Goal: Transaction & Acquisition: Purchase product/service

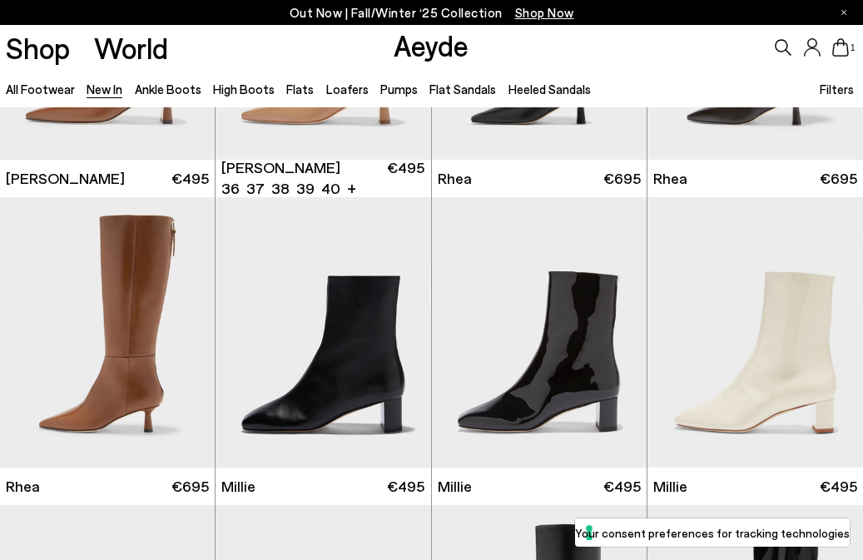
scroll to position [2374, 0]
click at [296, 86] on link "Flats" at bounding box center [299, 89] width 27 height 15
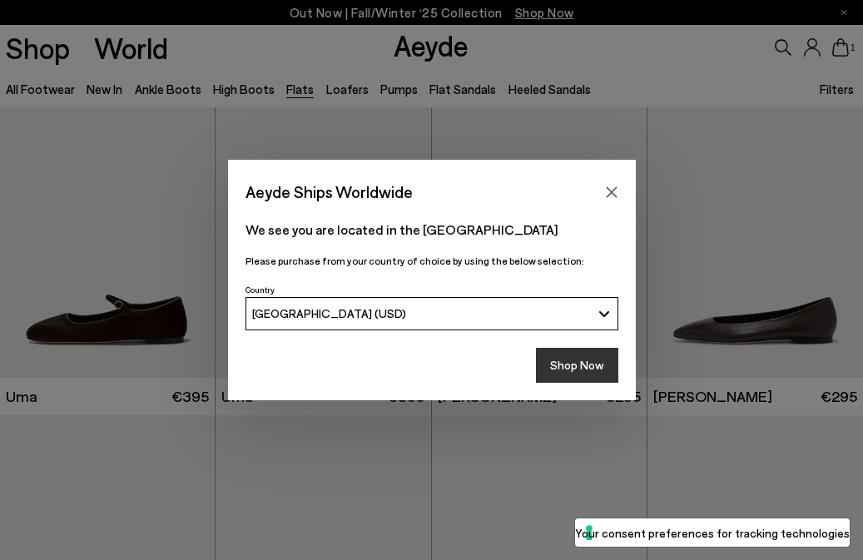
click at [588, 371] on button "Shop Now" at bounding box center [577, 365] width 82 height 35
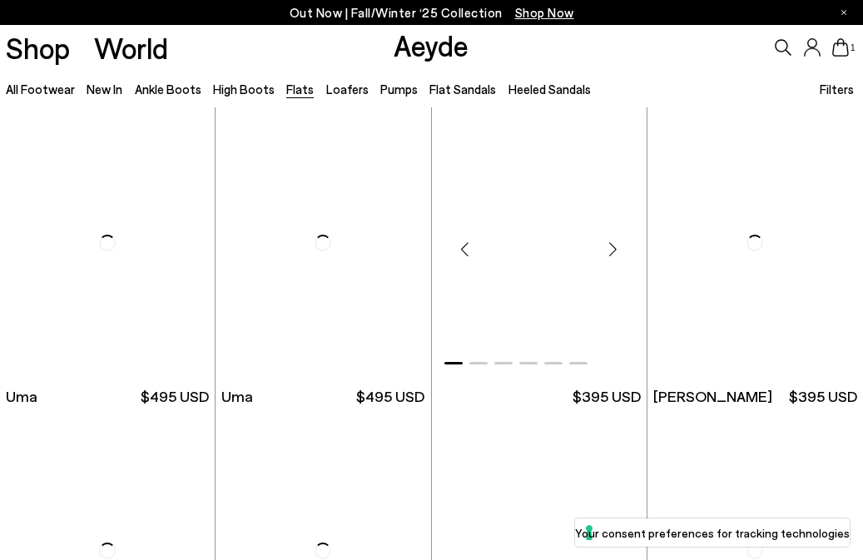
scroll to position [345, 0]
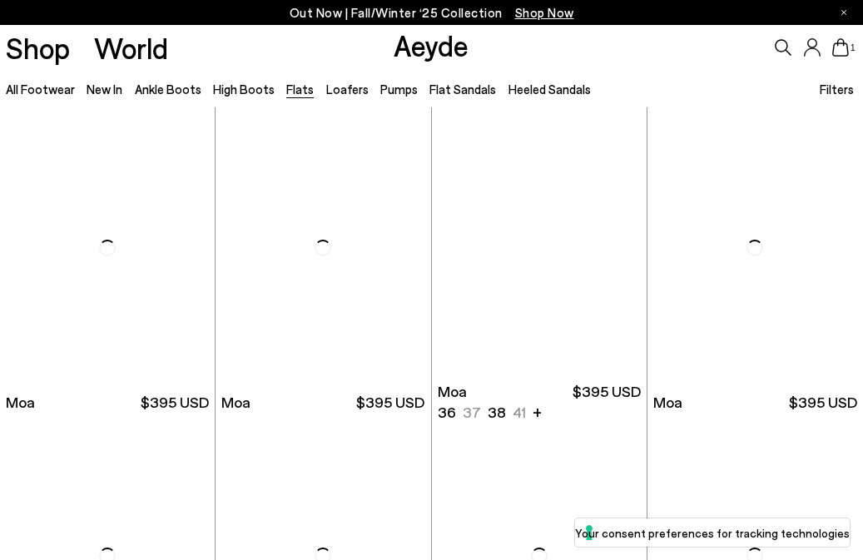
scroll to position [2193, 0]
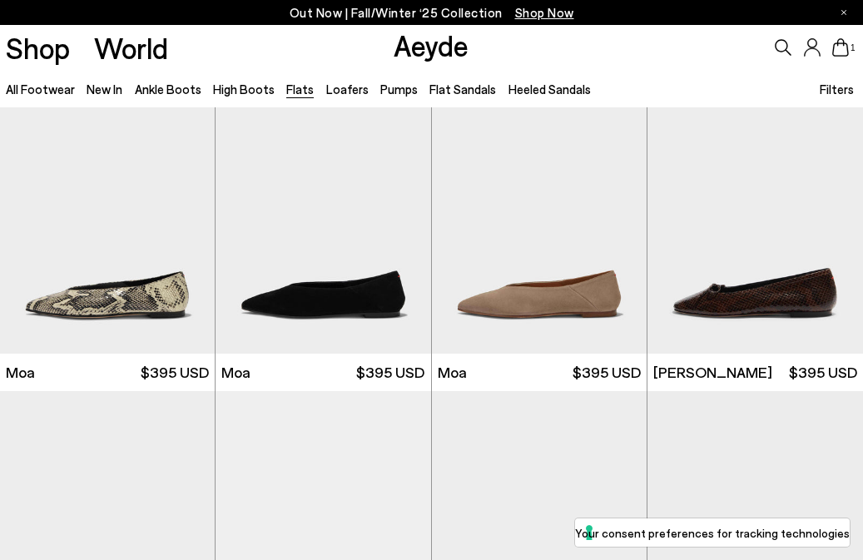
scroll to position [2490, 0]
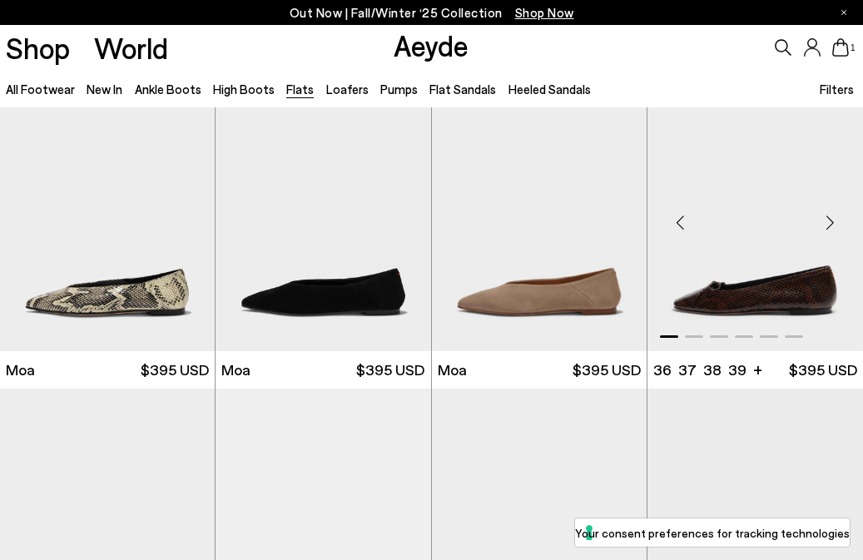
click at [777, 262] on img "1 / 6" at bounding box center [754, 216] width 215 height 270
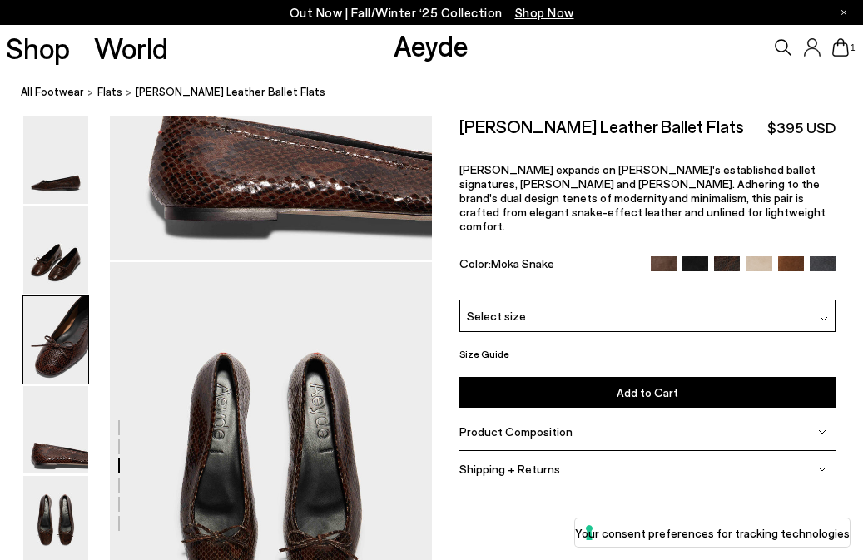
scroll to position [1640, 0]
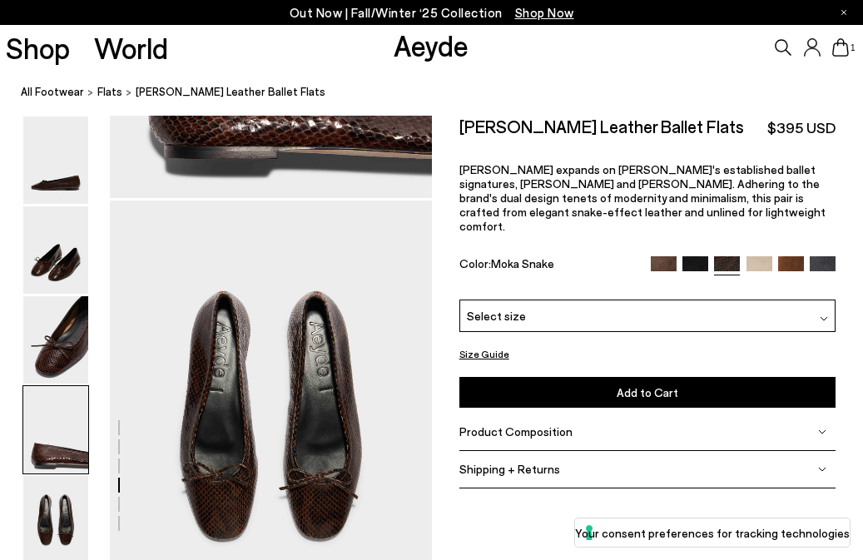
click at [663, 256] on img at bounding box center [664, 269] width 26 height 26
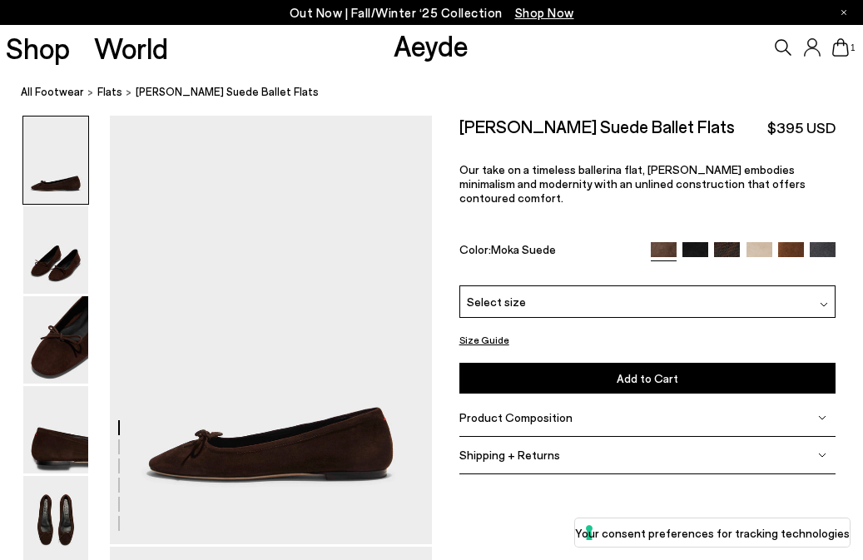
click at [696, 242] on img at bounding box center [695, 255] width 26 height 26
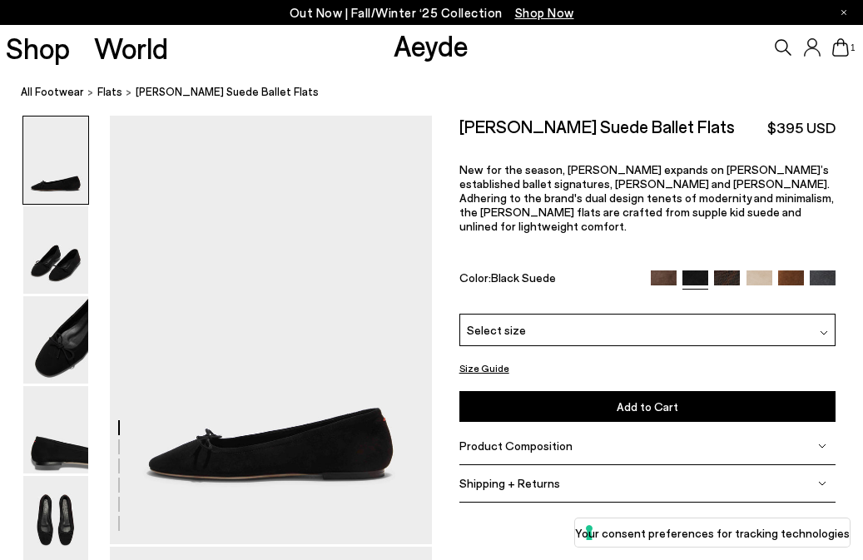
click at [756, 270] on img at bounding box center [759, 283] width 26 height 26
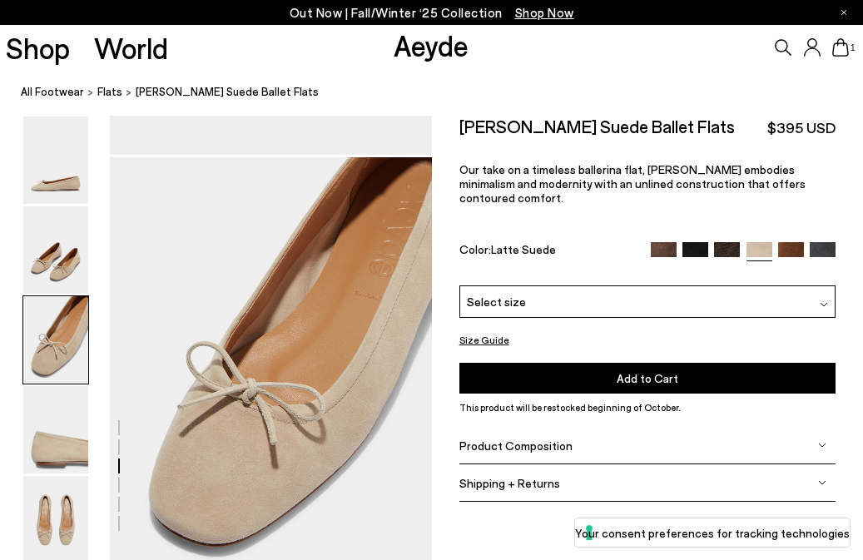
scroll to position [824, 0]
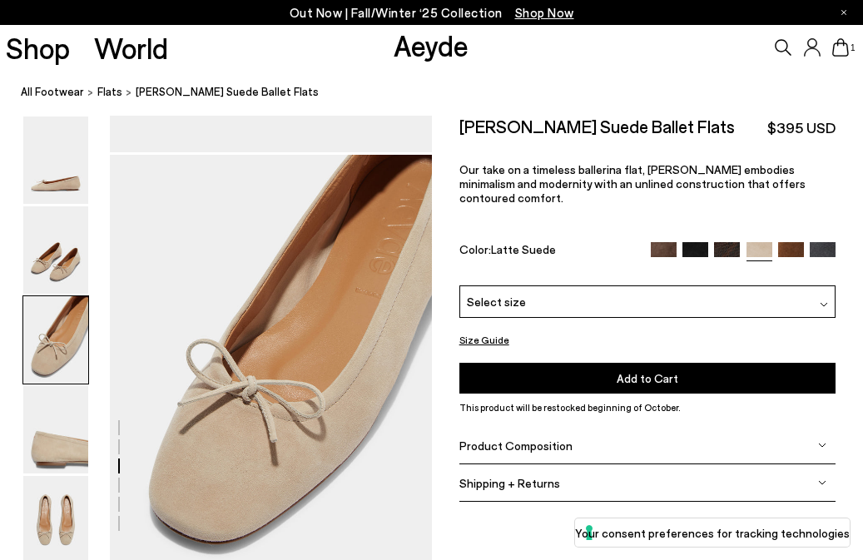
click at [456, 51] on link "Aeyde" at bounding box center [431, 44] width 75 height 35
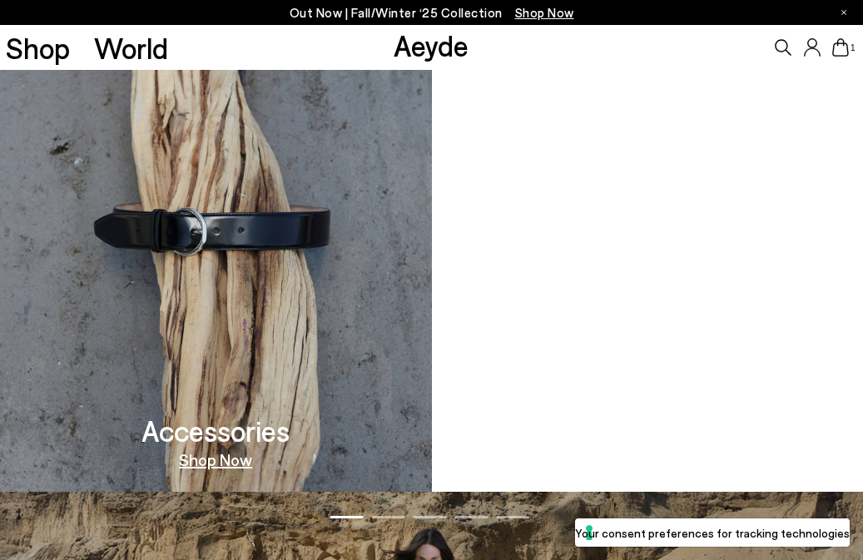
scroll to position [1409, 0]
click at [334, 182] on img at bounding box center [216, 223] width 432 height 535
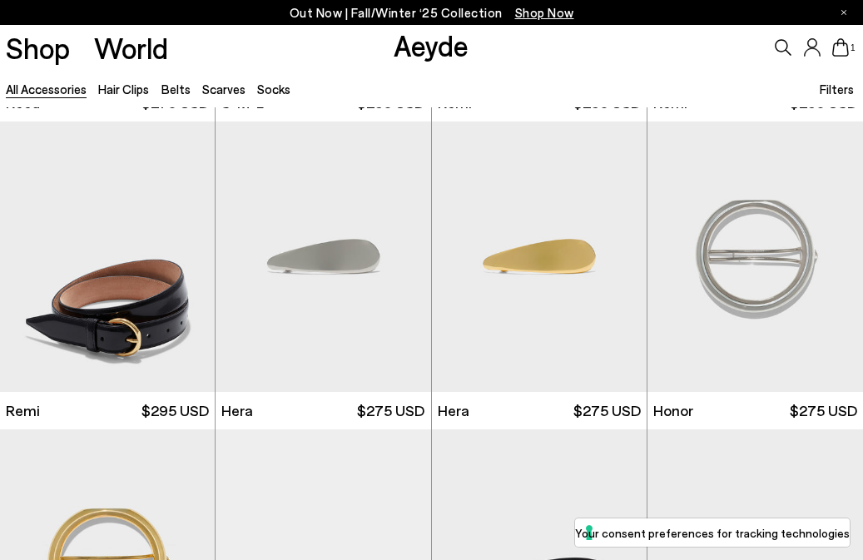
scroll to position [1527, 0]
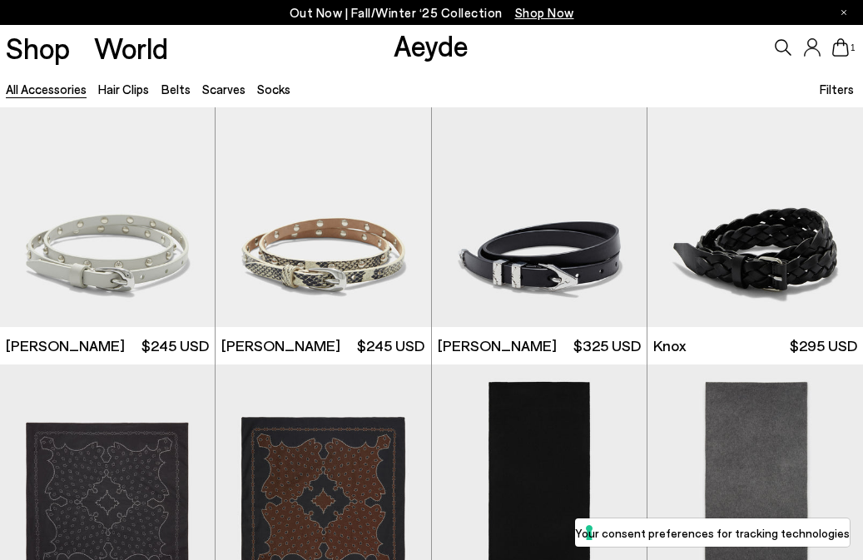
scroll to position [2866, 0]
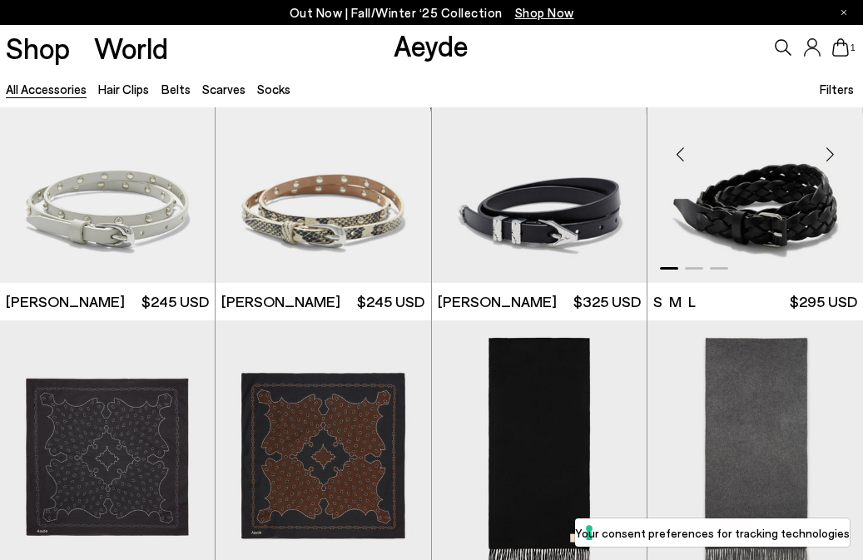
click at [827, 159] on div "Next slide" at bounding box center [829, 154] width 50 height 50
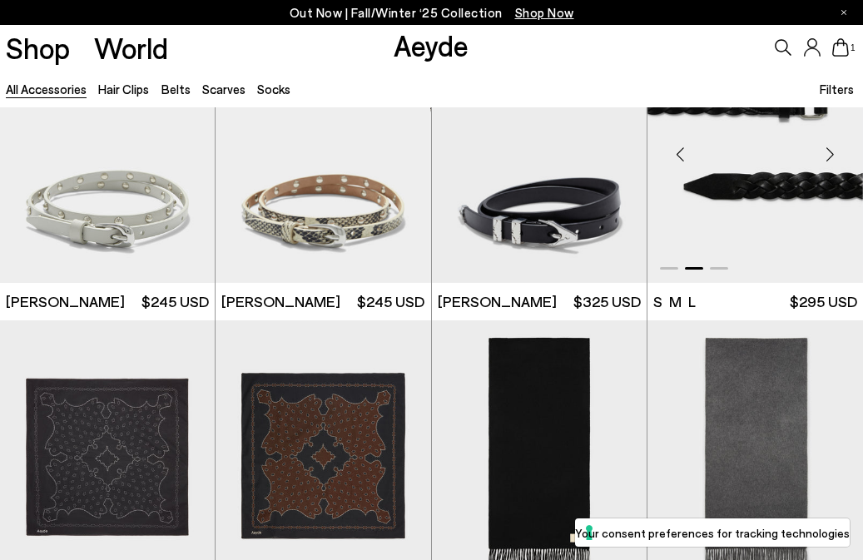
click at [827, 159] on div "Next slide" at bounding box center [829, 154] width 50 height 50
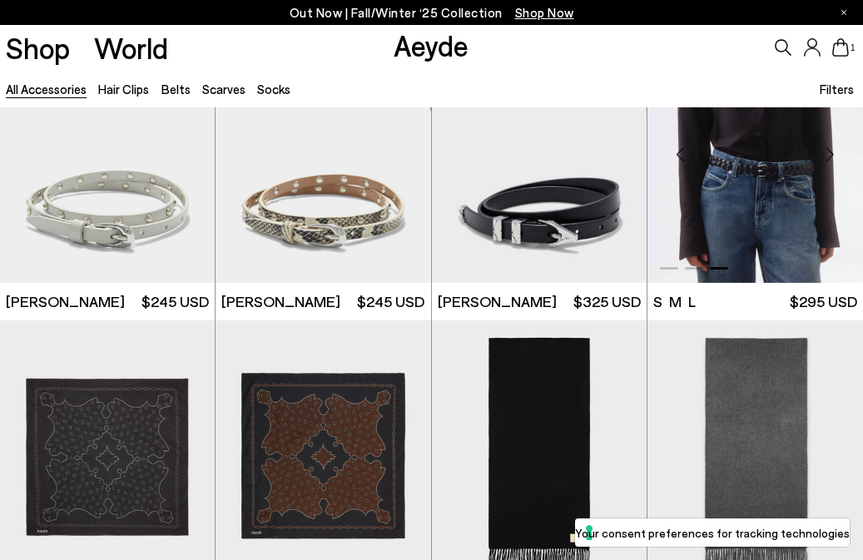
click at [827, 159] on div "Next slide" at bounding box center [829, 154] width 50 height 50
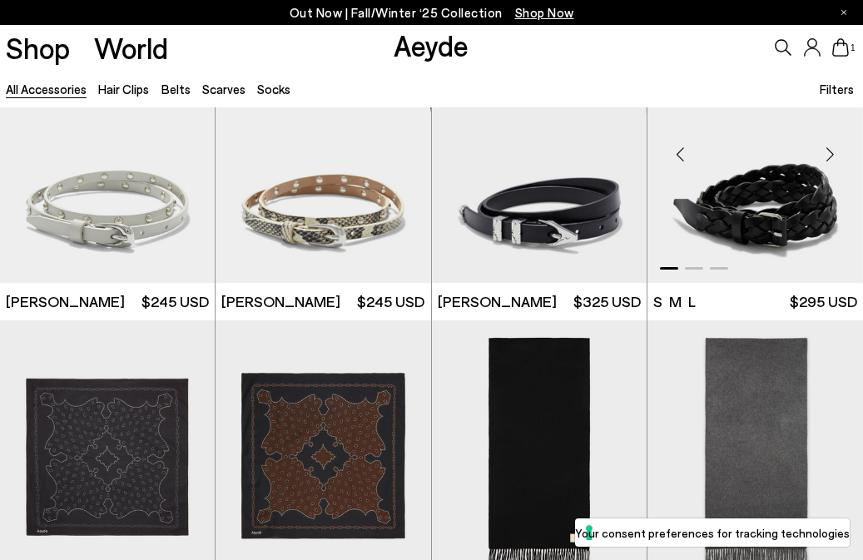
click at [827, 159] on div "Next slide" at bounding box center [829, 154] width 50 height 50
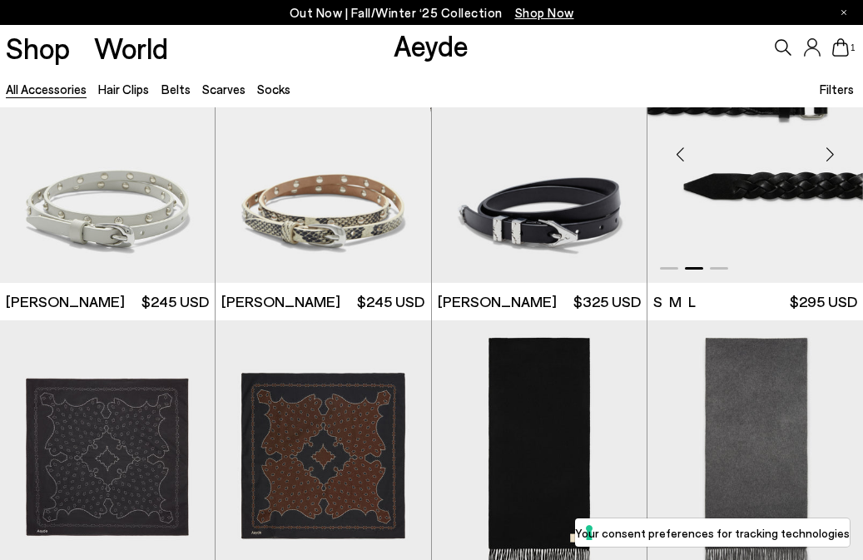
click at [827, 159] on div "Next slide" at bounding box center [829, 154] width 50 height 50
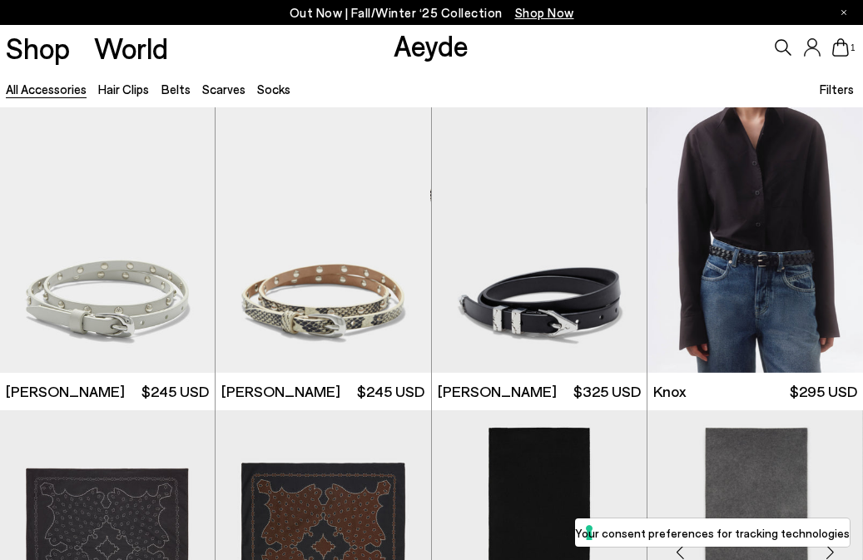
scroll to position [2706, 0]
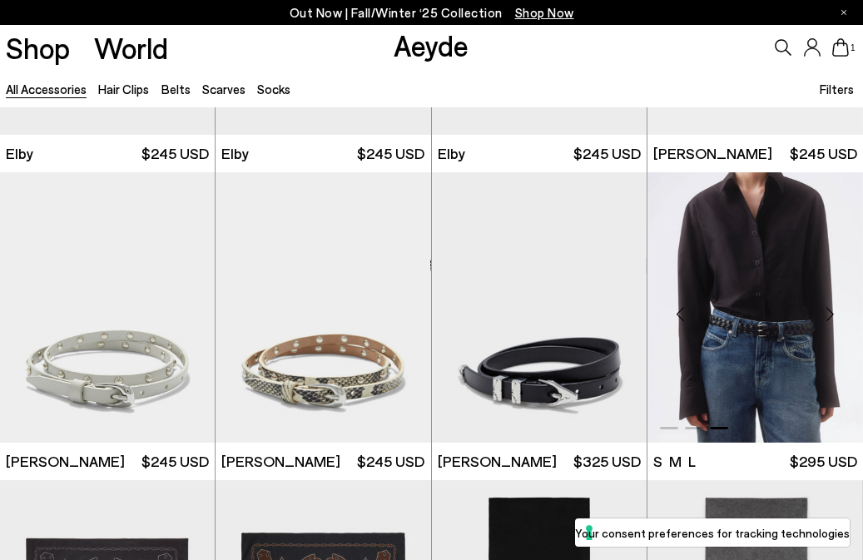
click at [795, 295] on img "3 / 3" at bounding box center [754, 307] width 215 height 270
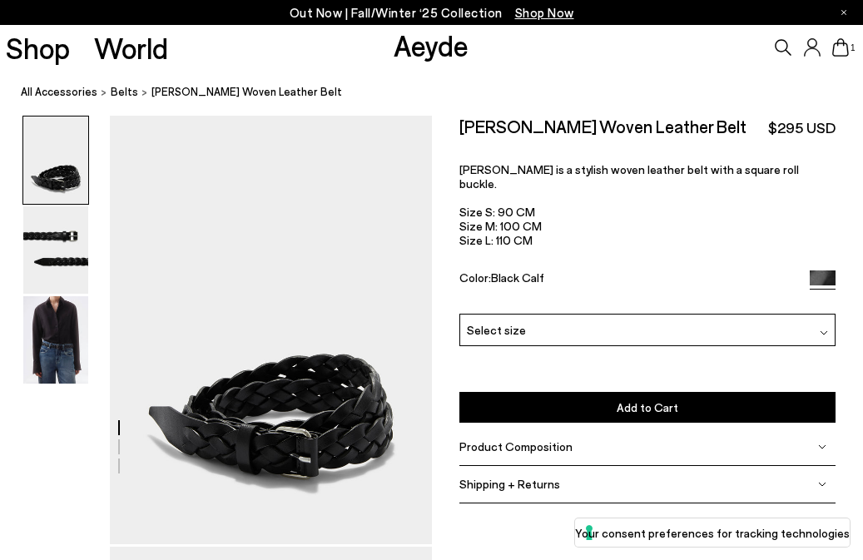
click at [522, 314] on div "Select size" at bounding box center [647, 330] width 376 height 32
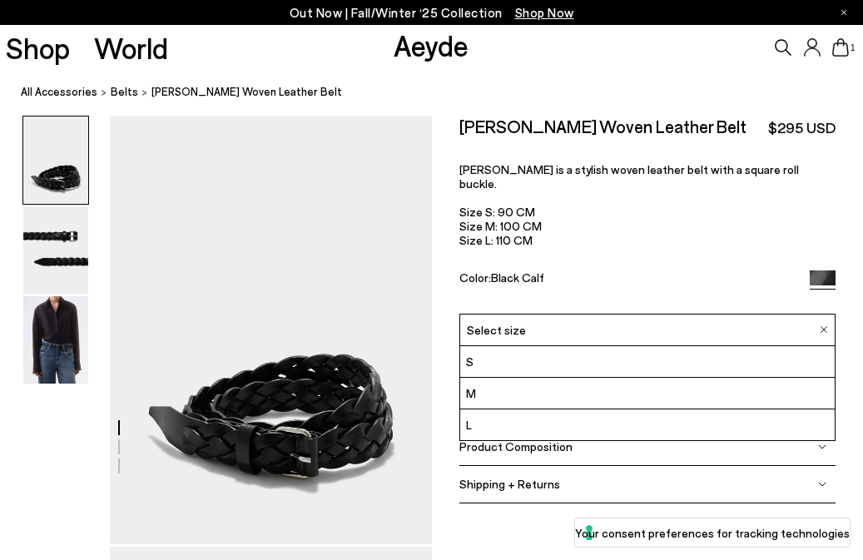
click at [604, 254] on div "Knox Woven Leather Belt $295 USD Knox is a stylish woven leather belt with a sq…" at bounding box center [647, 215] width 376 height 198
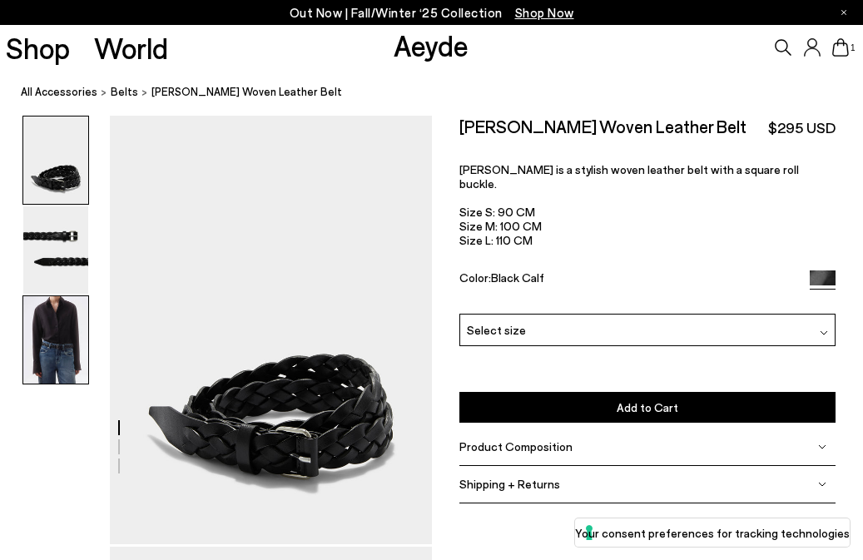
click at [37, 325] on img at bounding box center [55, 339] width 65 height 87
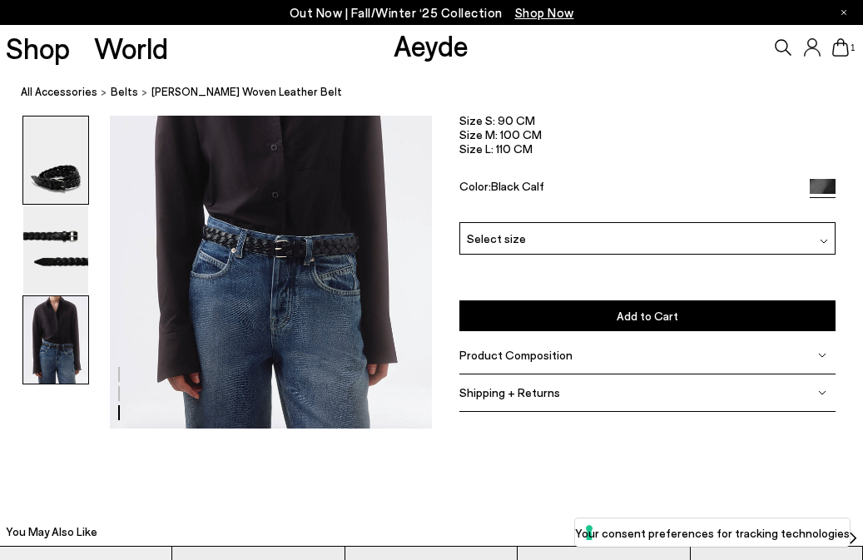
click at [33, 202] on img at bounding box center [55, 159] width 65 height 87
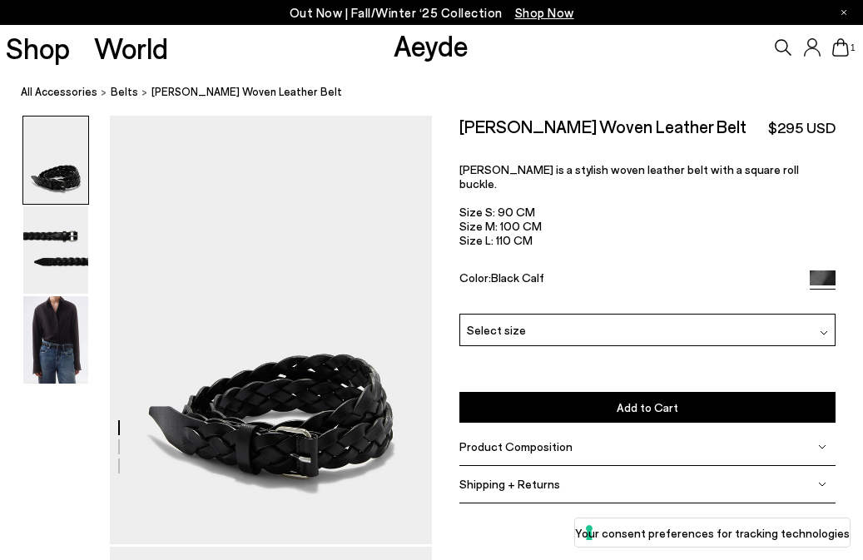
click at [34, 151] on img at bounding box center [55, 159] width 65 height 87
click at [77, 93] on link "All Accessories" at bounding box center [59, 91] width 77 height 17
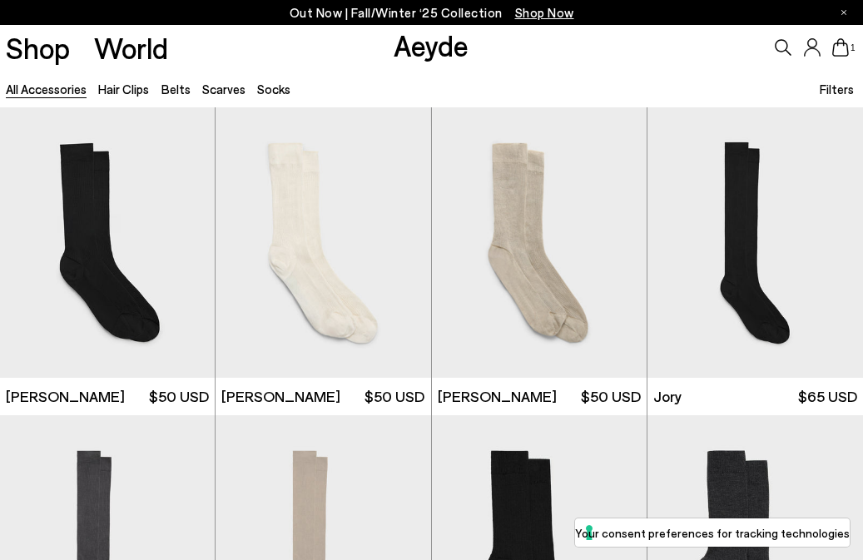
click at [84, 87] on link "All accessories" at bounding box center [46, 89] width 81 height 15
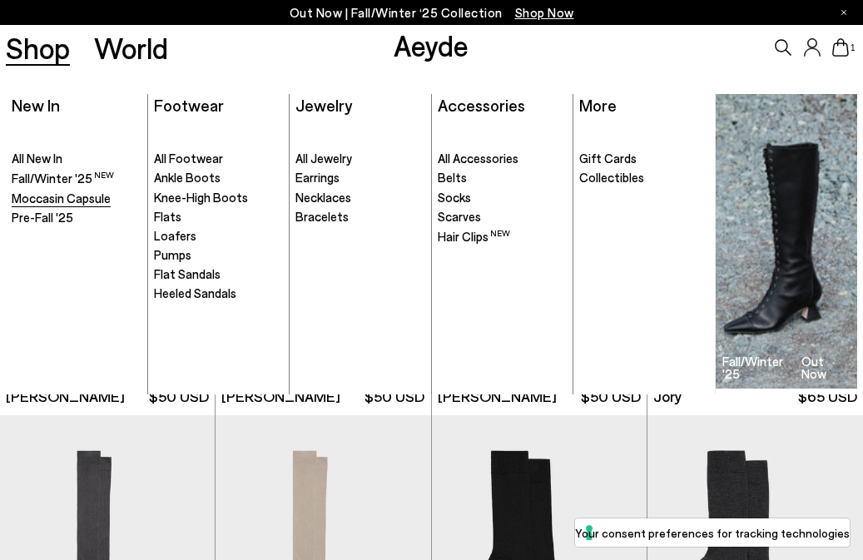
click at [102, 192] on span "Moccasin Capsule" at bounding box center [61, 198] width 99 height 15
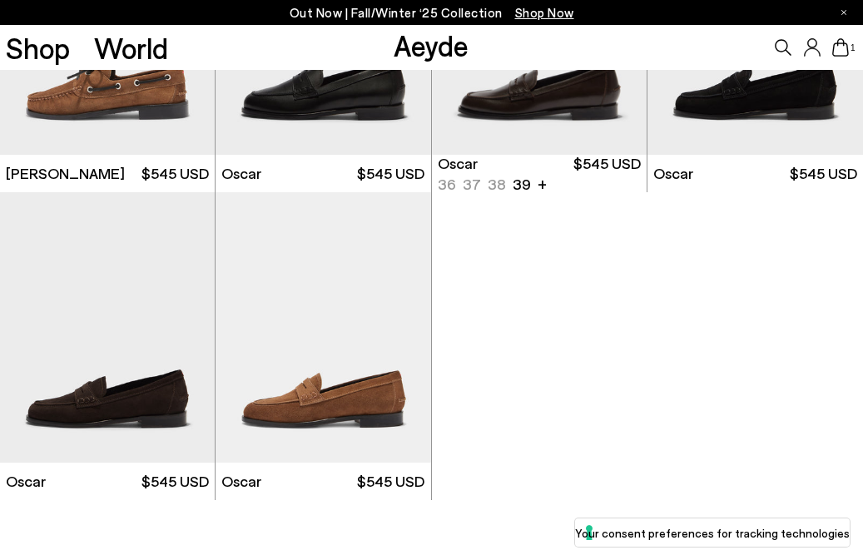
scroll to position [1792, 0]
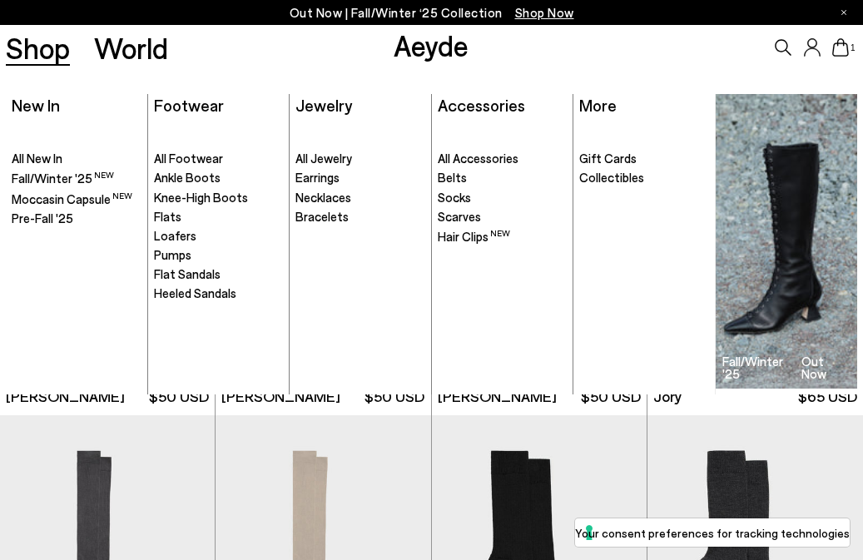
click at [42, 56] on link "Shop" at bounding box center [38, 47] width 64 height 29
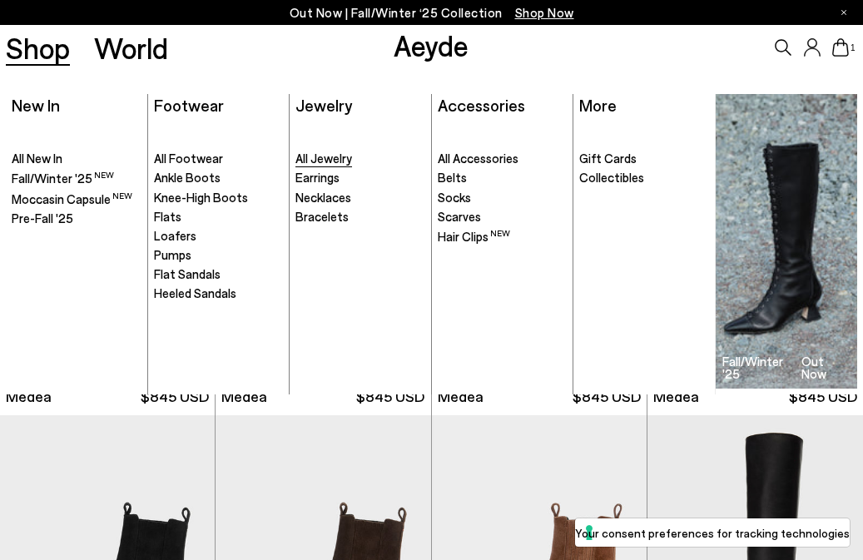
click at [324, 161] on span "All Jewelry" at bounding box center [323, 158] width 57 height 15
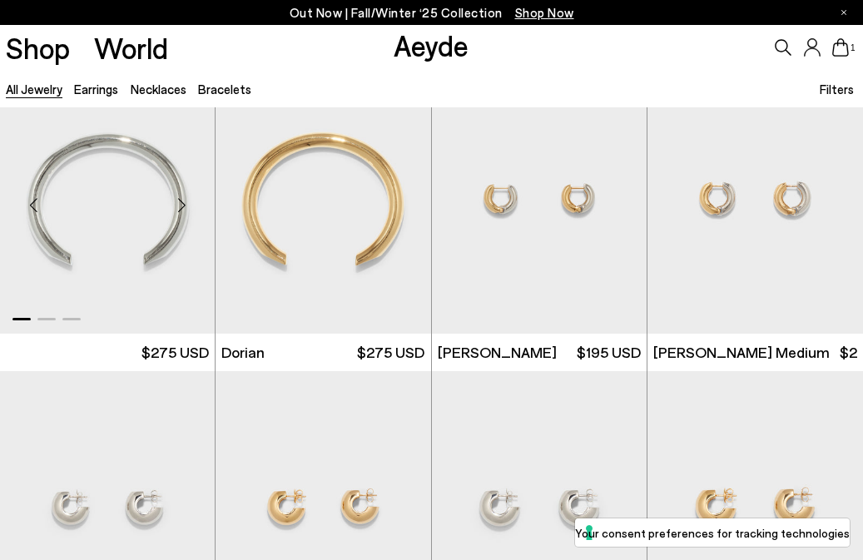
scroll to position [311, 0]
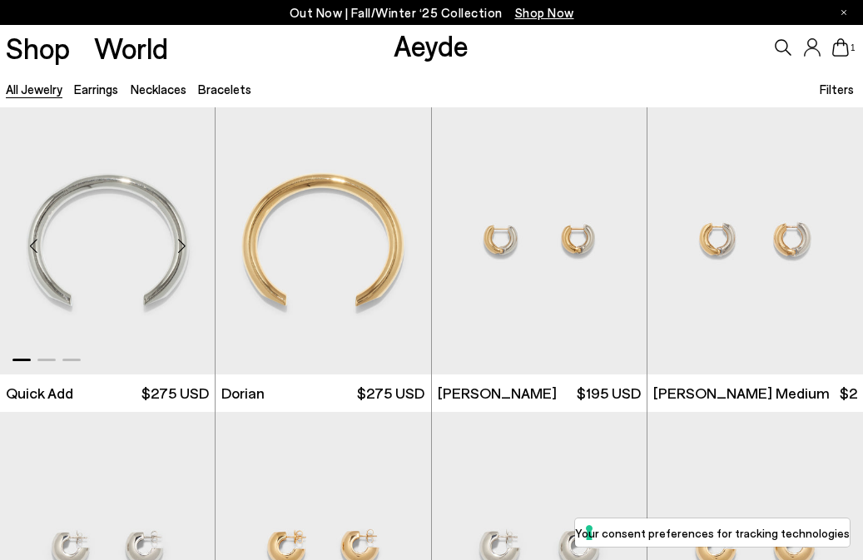
click at [171, 235] on div "Next slide" at bounding box center [181, 246] width 50 height 50
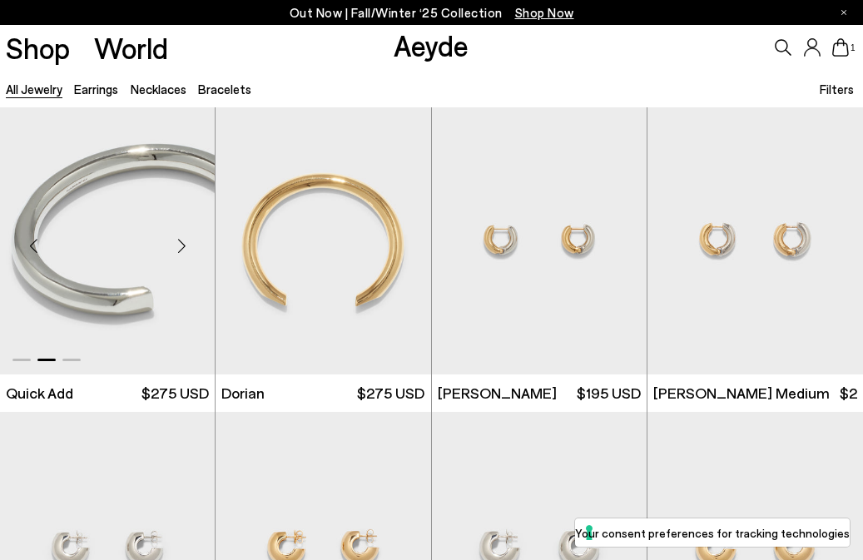
click at [171, 235] on div "Next slide" at bounding box center [181, 246] width 50 height 50
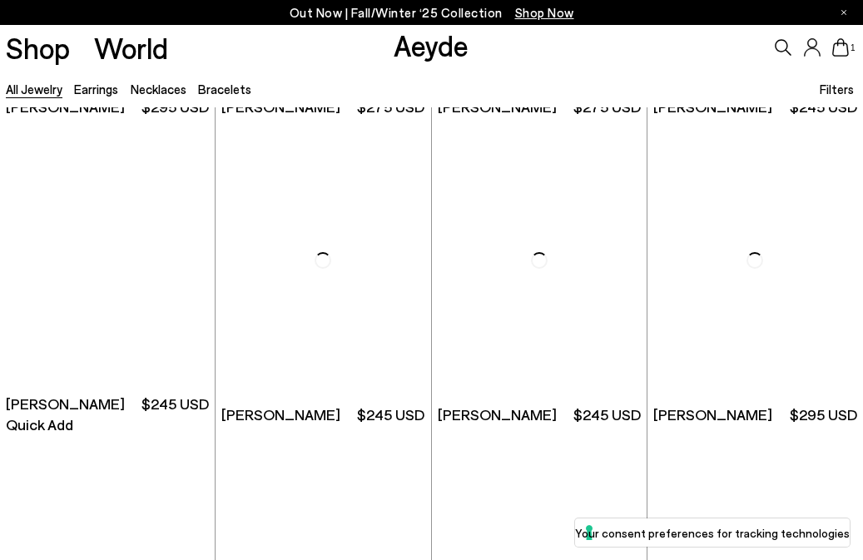
scroll to position [3067, 0]
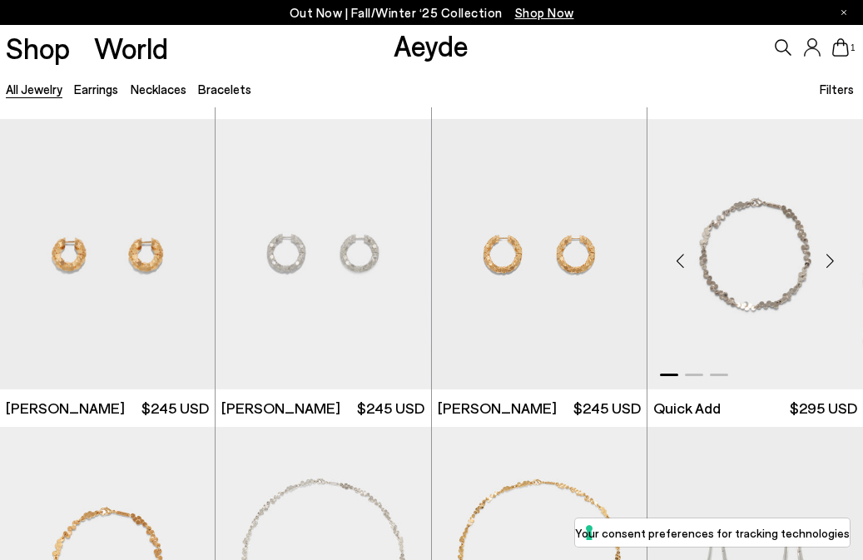
click at [828, 262] on div "Next slide" at bounding box center [829, 260] width 50 height 50
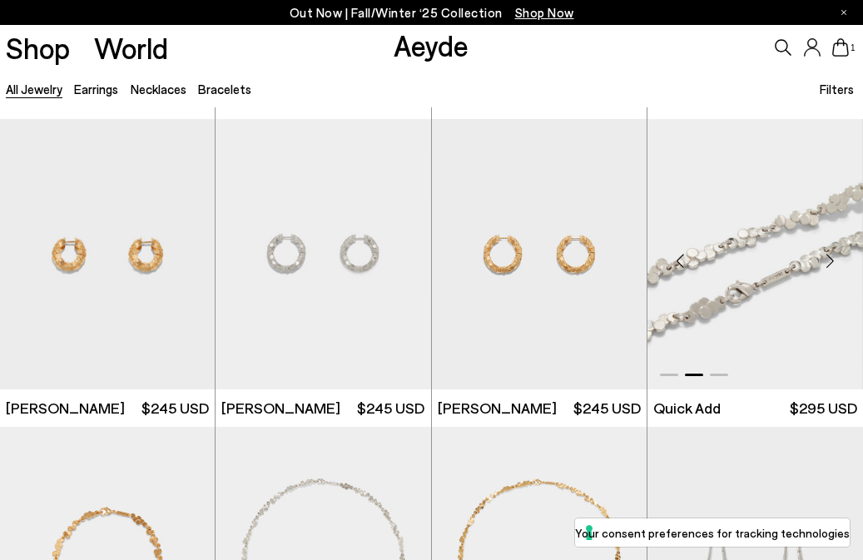
click at [828, 262] on div "Next slide" at bounding box center [829, 260] width 50 height 50
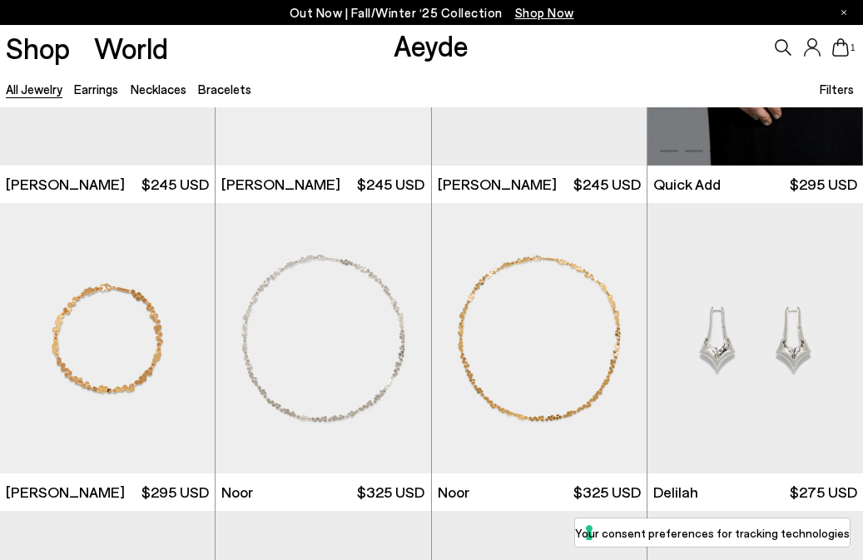
scroll to position [3289, 0]
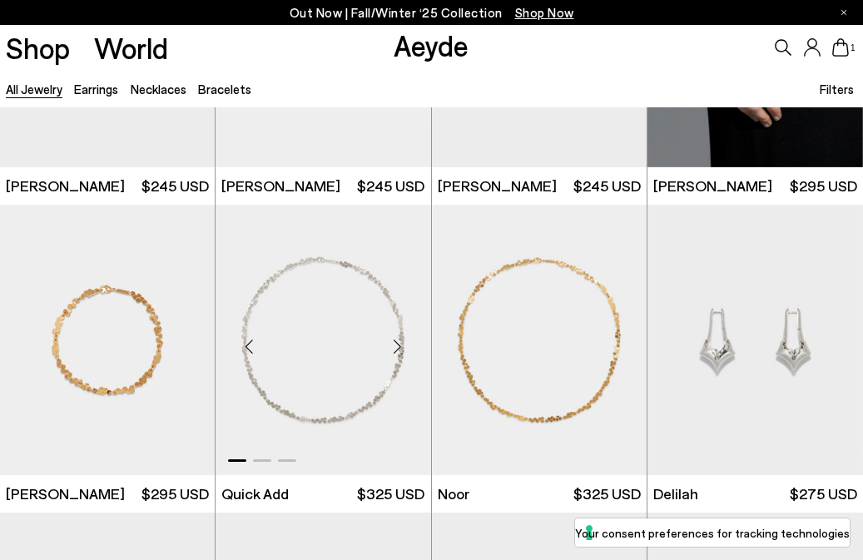
click at [403, 342] on div "Next slide" at bounding box center [398, 347] width 50 height 50
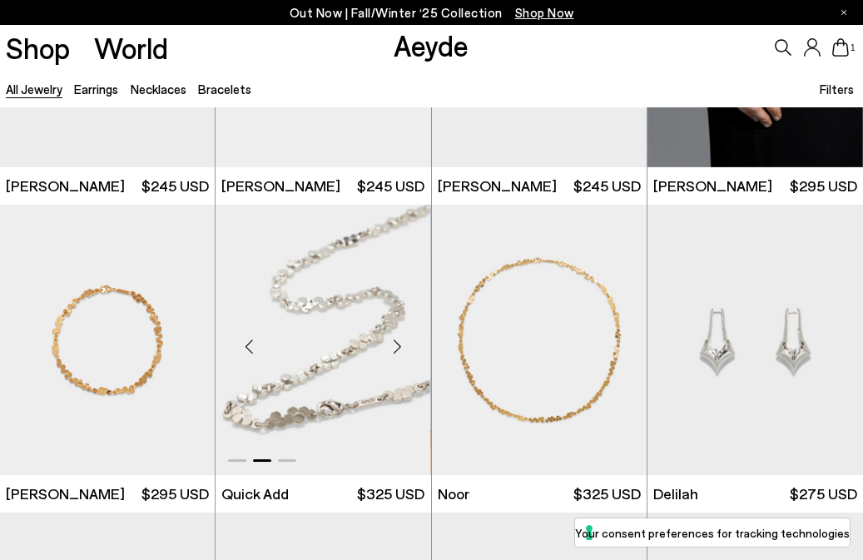
click at [403, 342] on div "Next slide" at bounding box center [398, 347] width 50 height 50
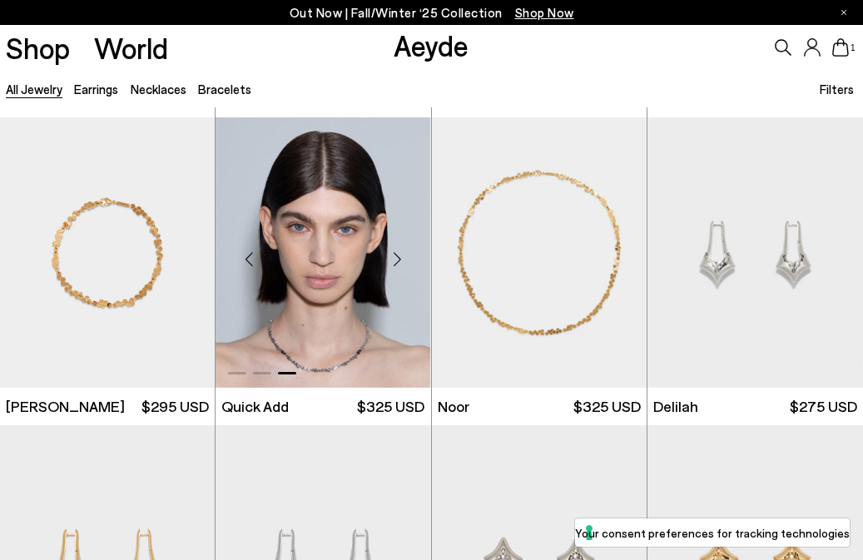
scroll to position [3380, 0]
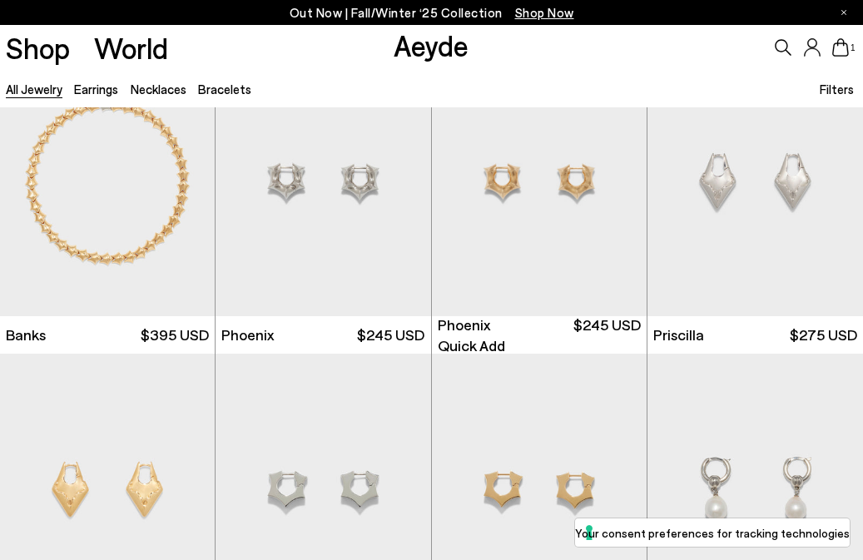
scroll to position [4869, 0]
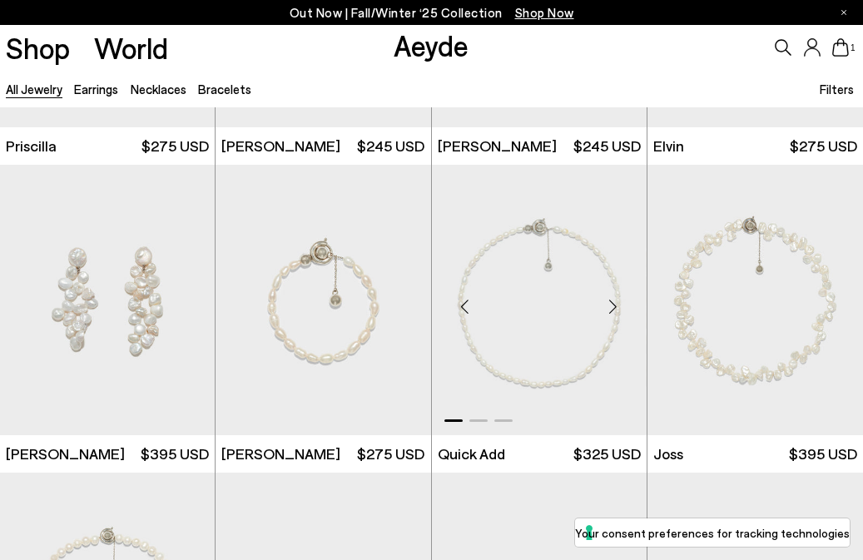
click at [611, 302] on div "Next slide" at bounding box center [613, 307] width 50 height 50
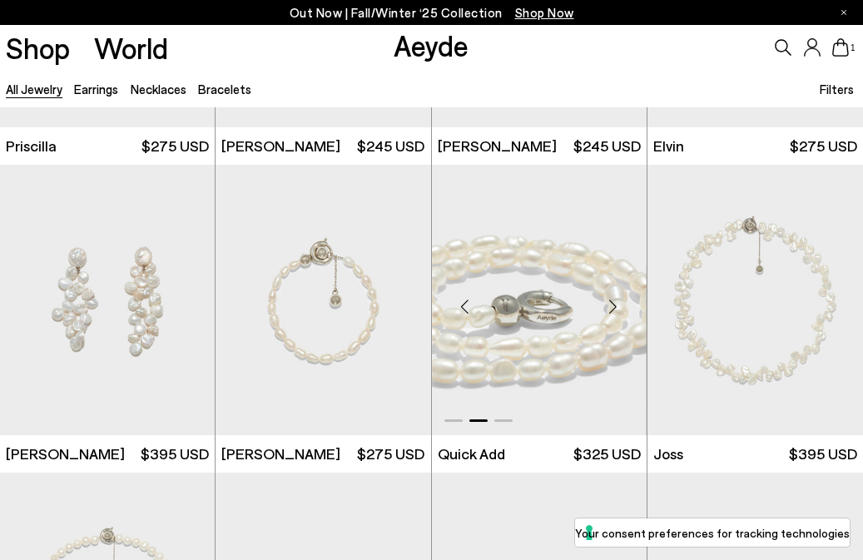
click at [611, 302] on div "Next slide" at bounding box center [613, 307] width 50 height 50
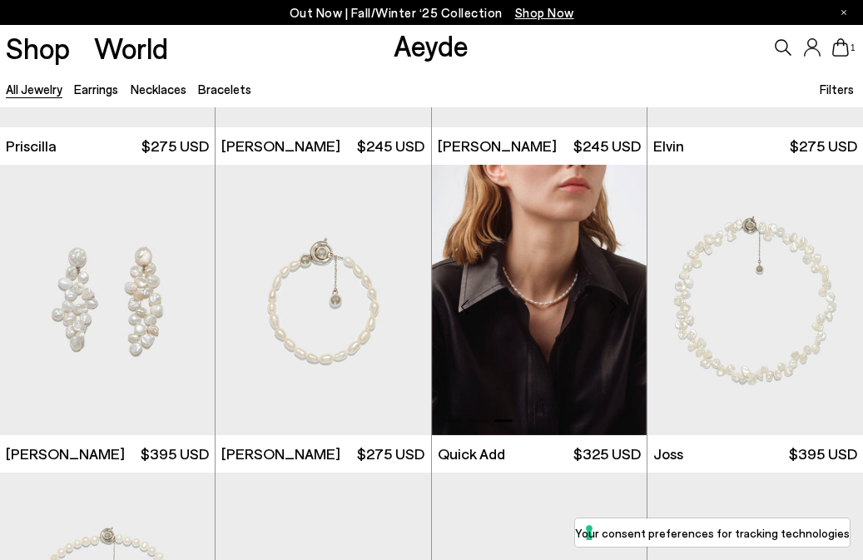
click at [611, 302] on div "Next slide" at bounding box center [613, 307] width 50 height 50
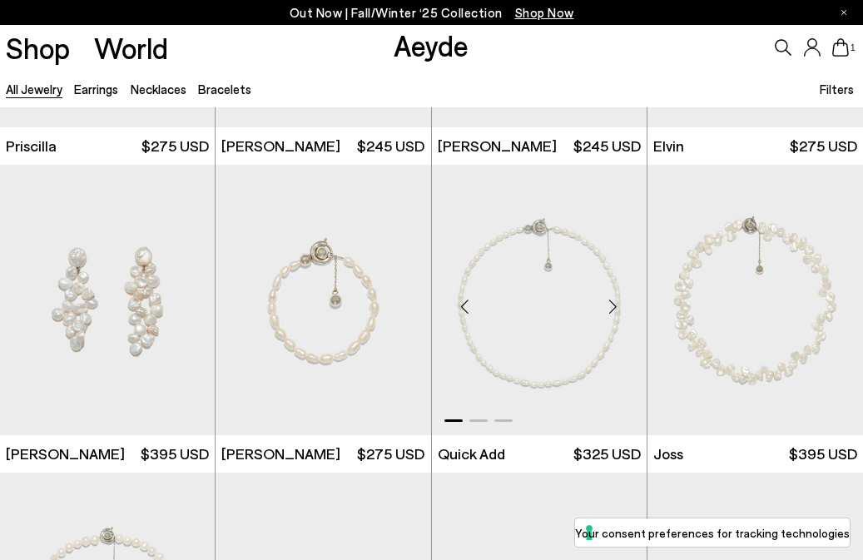
click at [611, 302] on div "Next slide" at bounding box center [613, 307] width 50 height 50
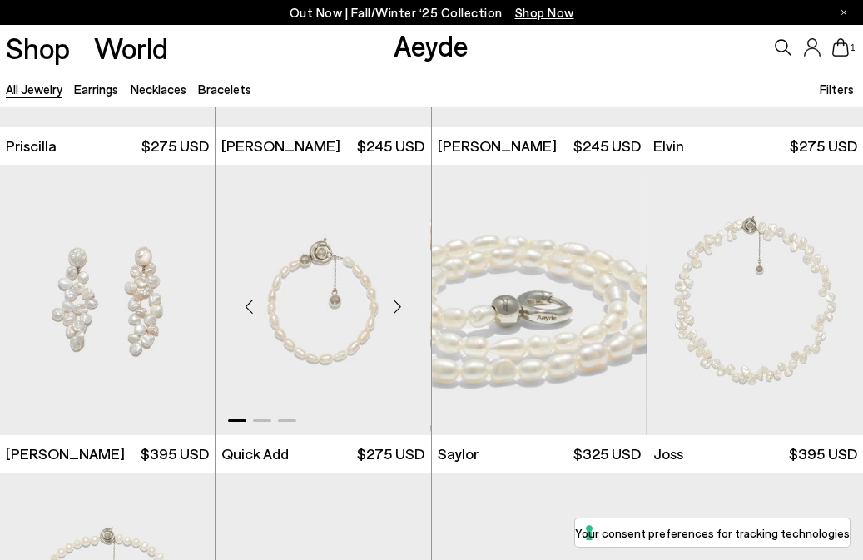
click at [393, 304] on div "Next slide" at bounding box center [398, 307] width 50 height 50
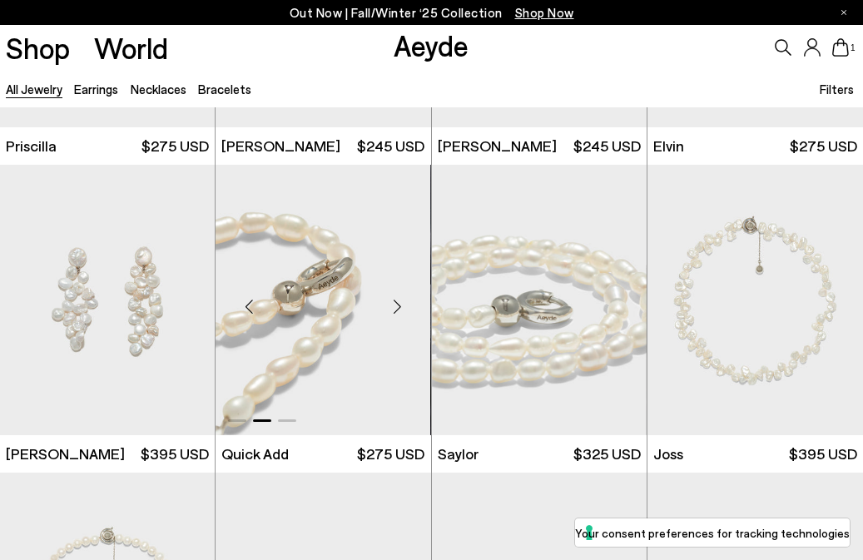
click at [393, 304] on div "Next slide" at bounding box center [398, 307] width 50 height 50
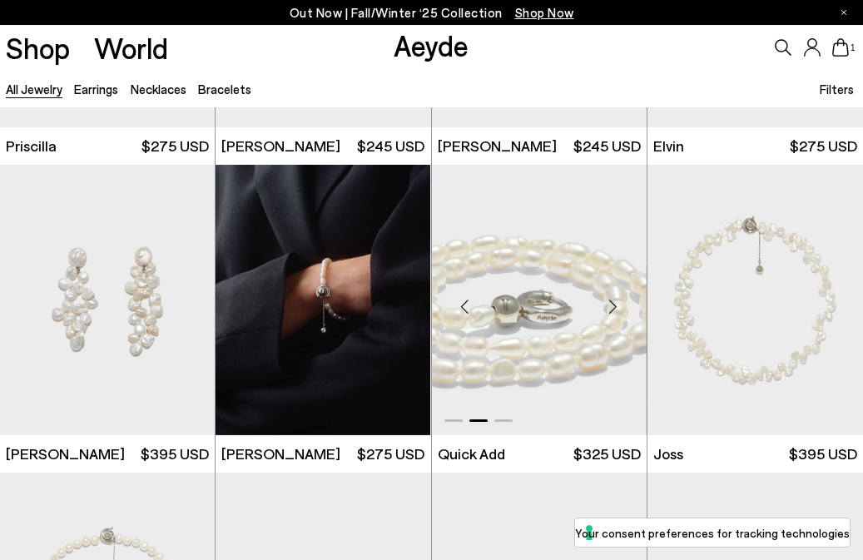
click at [615, 305] on div "Next slide" at bounding box center [613, 307] width 50 height 50
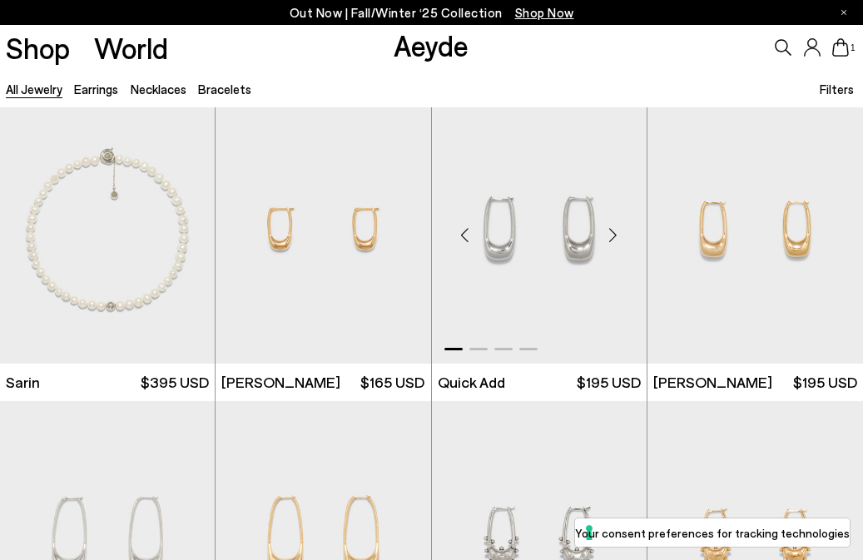
scroll to position [5249, 0]
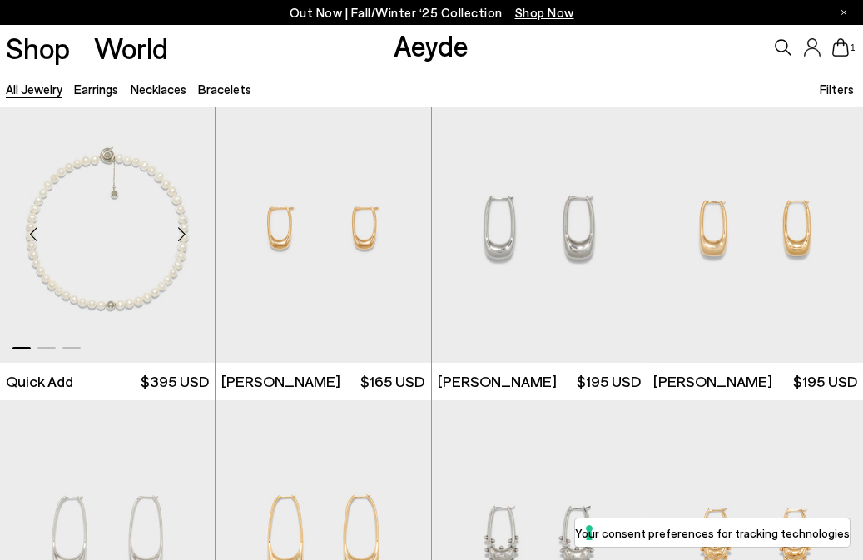
click at [186, 233] on div "Next slide" at bounding box center [181, 235] width 50 height 50
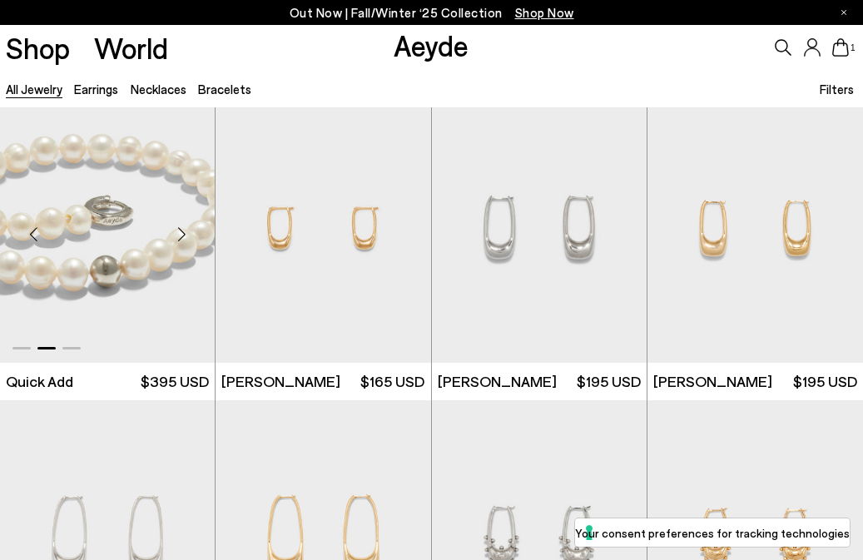
click at [186, 233] on div "Next slide" at bounding box center [181, 235] width 50 height 50
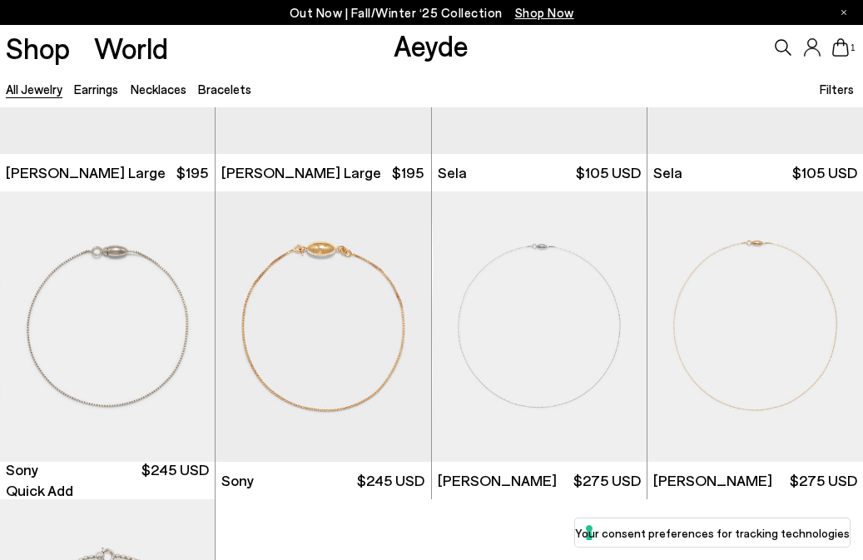
scroll to position [6856, 0]
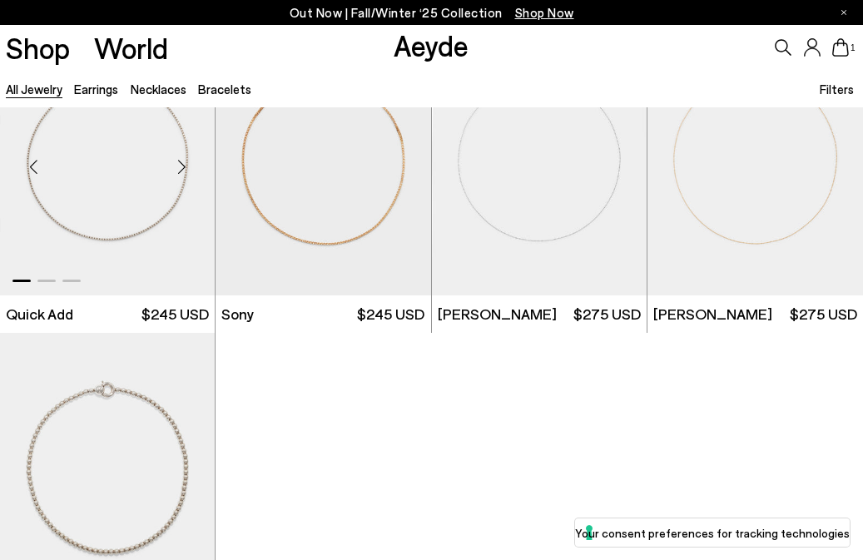
click at [177, 166] on div "Next slide" at bounding box center [181, 166] width 50 height 50
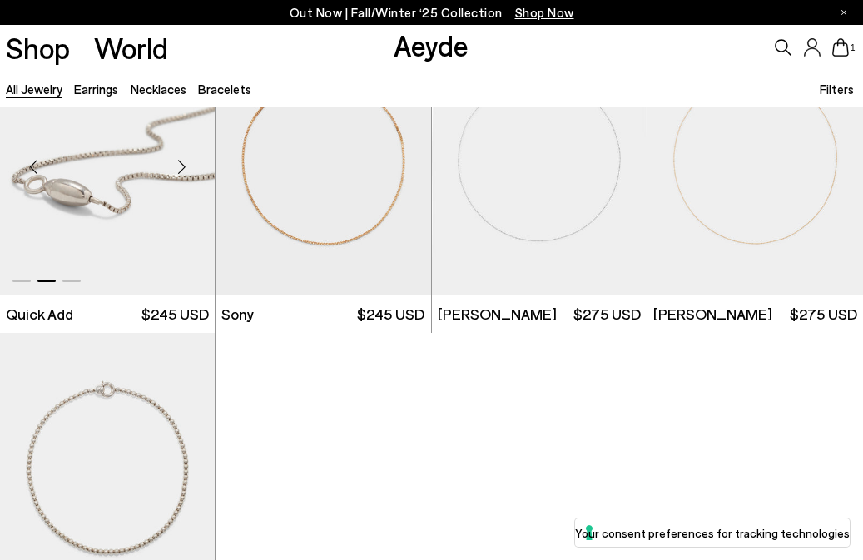
click at [177, 166] on div "Next slide" at bounding box center [181, 166] width 50 height 50
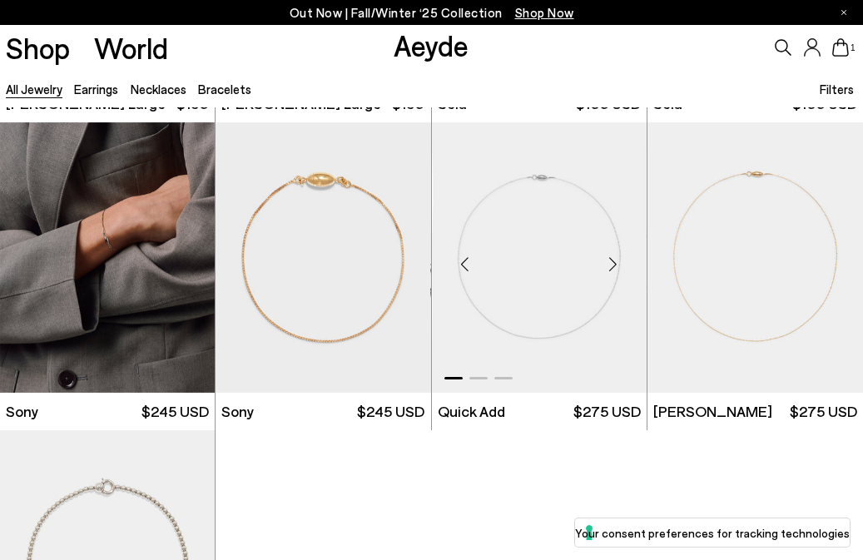
scroll to position [6744, 0]
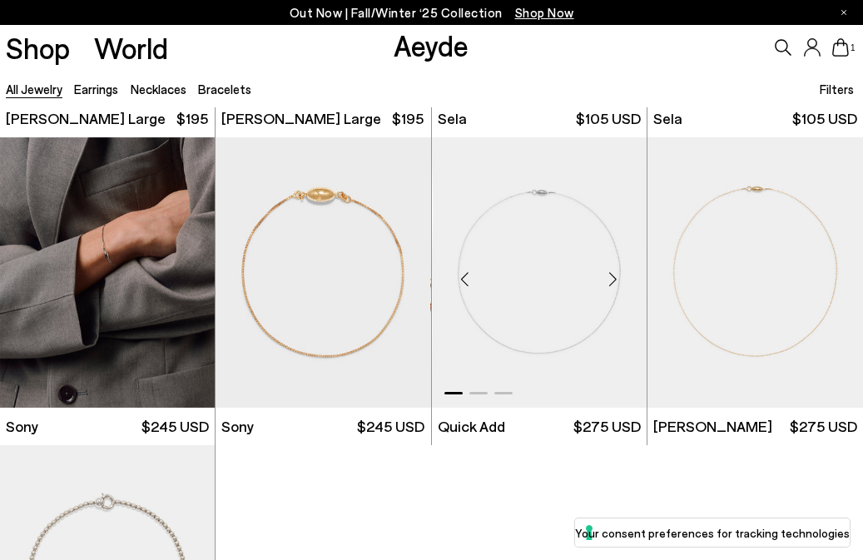
click at [618, 275] on div "Next slide" at bounding box center [613, 279] width 50 height 50
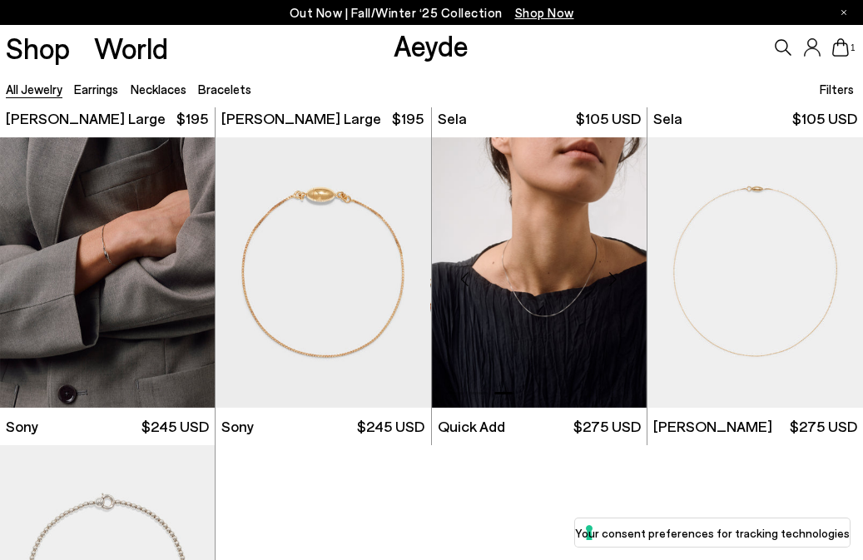
click at [618, 275] on div "Next slide" at bounding box center [613, 279] width 50 height 50
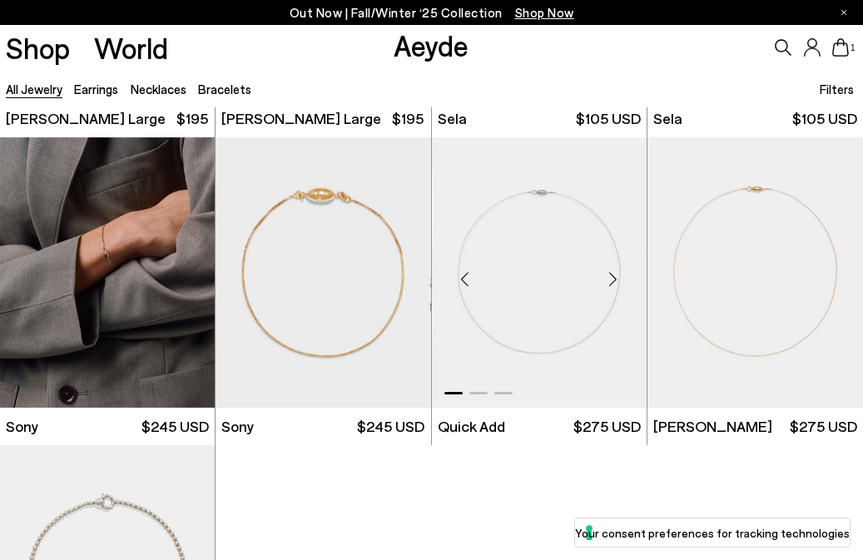
click at [618, 275] on div "Next slide" at bounding box center [613, 279] width 50 height 50
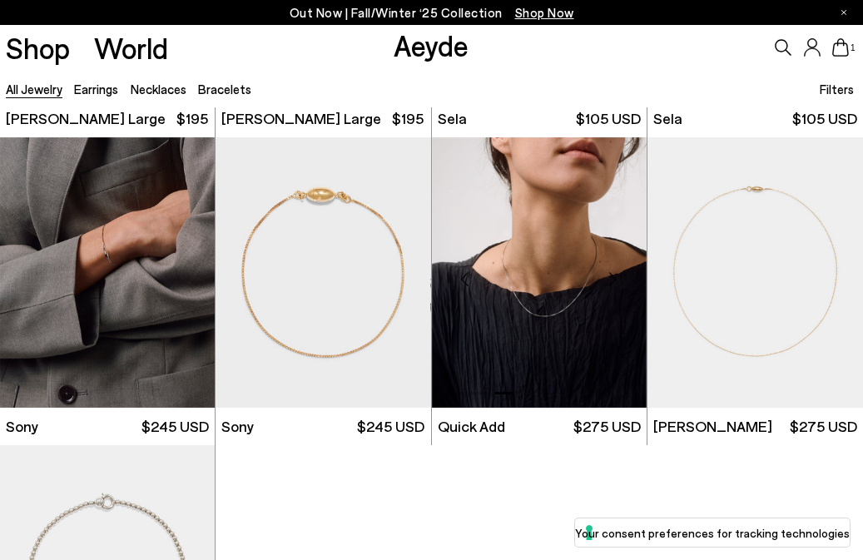
click at [573, 317] on img "3 / 3" at bounding box center [539, 272] width 215 height 270
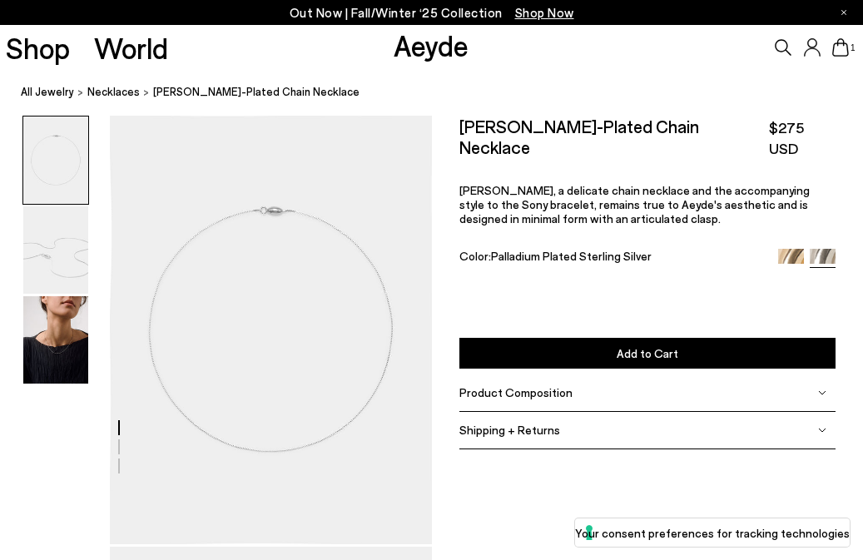
click at [631, 346] on span "Add to Cart" at bounding box center [647, 353] width 62 height 14
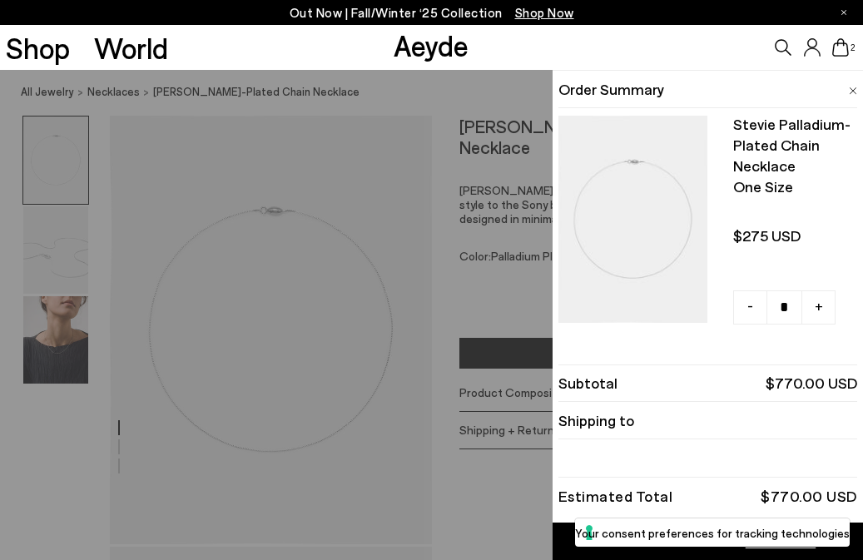
click at [503, 265] on div "Quick Add Color Size View Details Order Summary Stevie palladium-plated chain n…" at bounding box center [431, 315] width 863 height 490
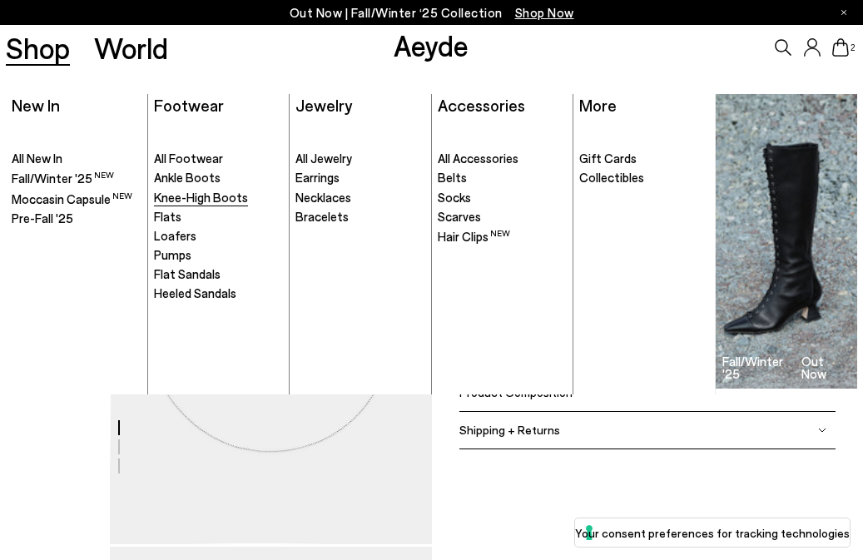
click at [179, 203] on span "Knee-High Boots" at bounding box center [201, 197] width 94 height 15
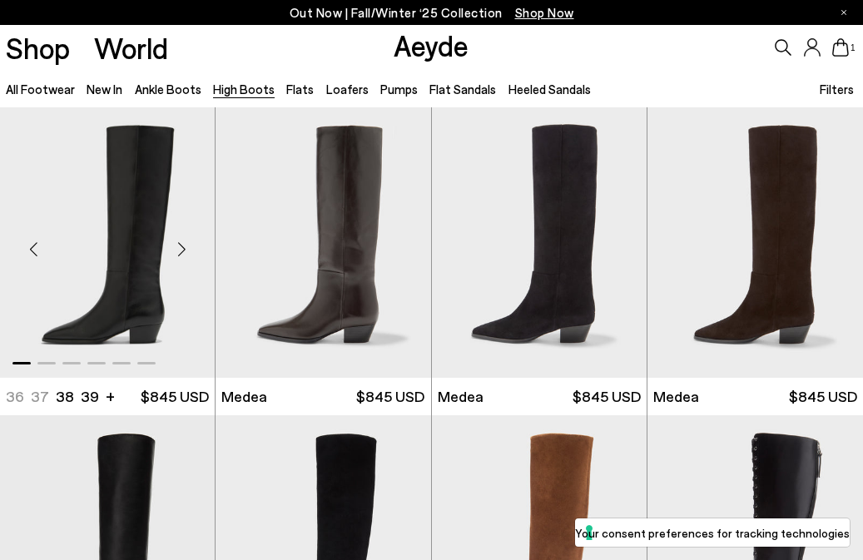
scroll to position [1, 0]
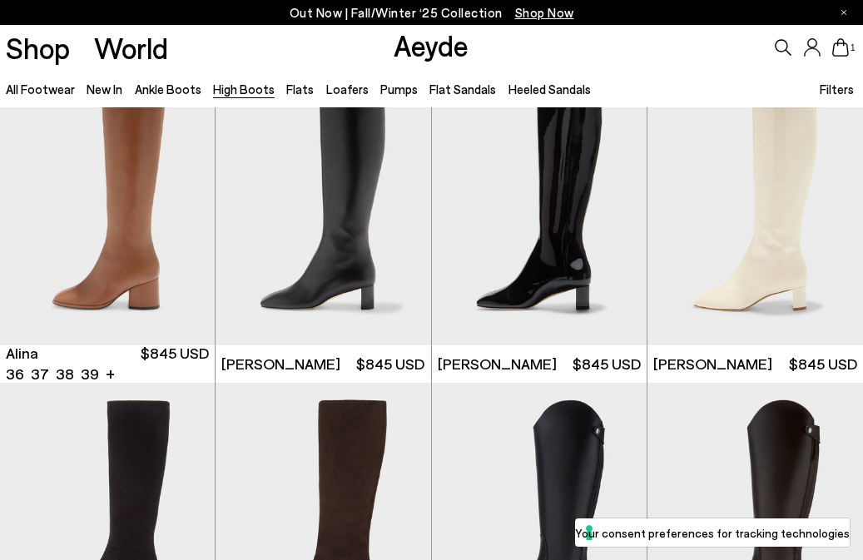
scroll to position [1876, 0]
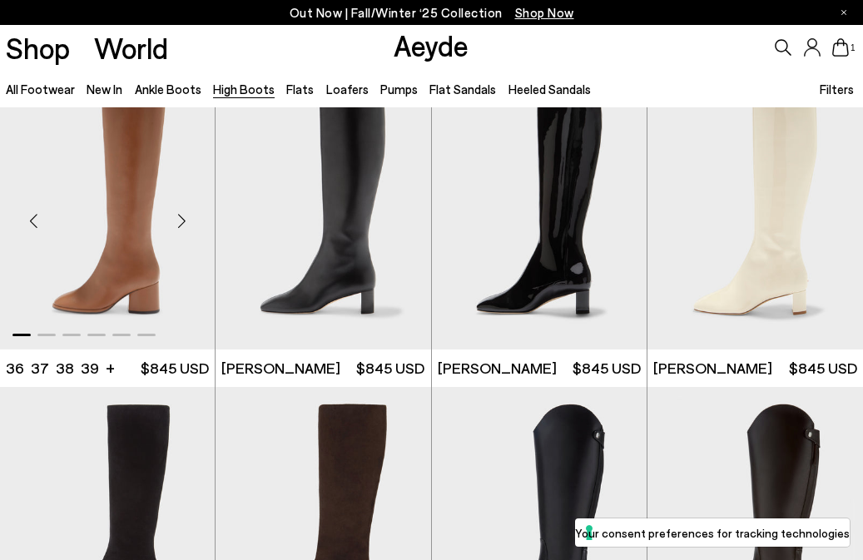
click at [183, 225] on div "Next slide" at bounding box center [181, 221] width 50 height 50
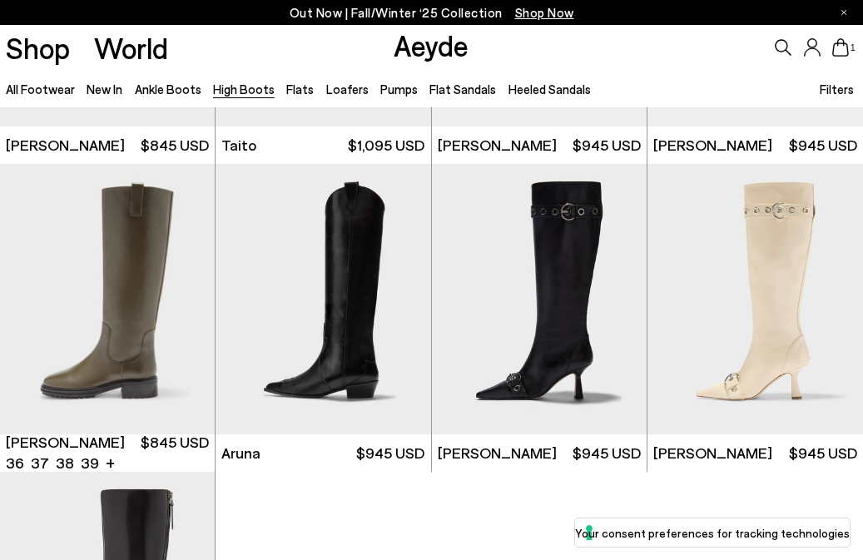
scroll to position [2714, 0]
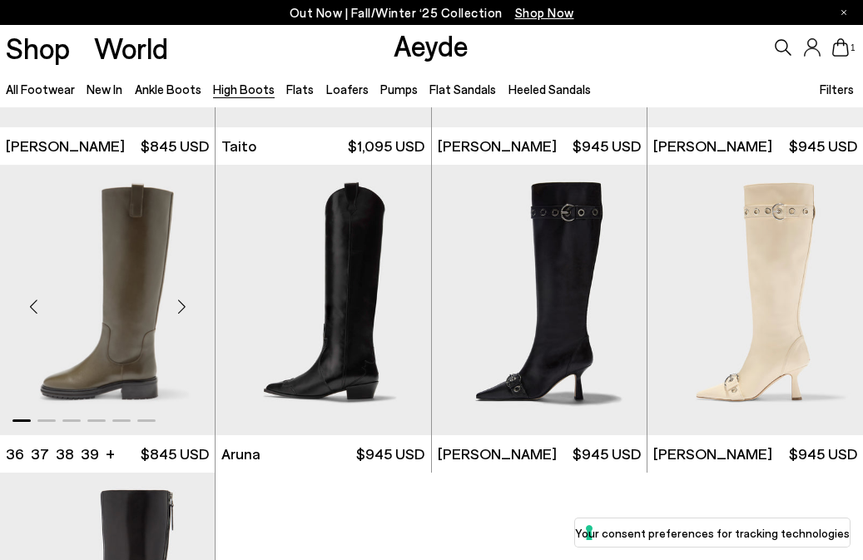
click at [183, 296] on div "Next slide" at bounding box center [181, 306] width 50 height 50
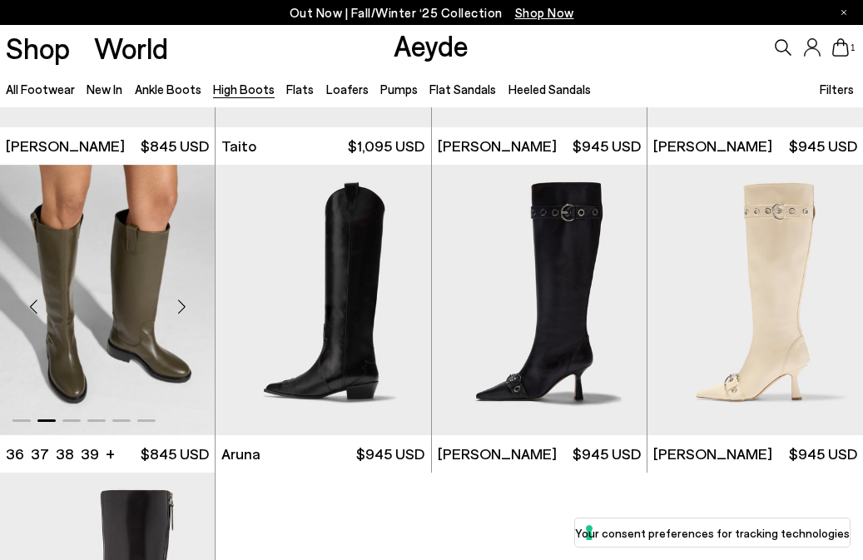
click at [183, 296] on div "Next slide" at bounding box center [181, 306] width 50 height 50
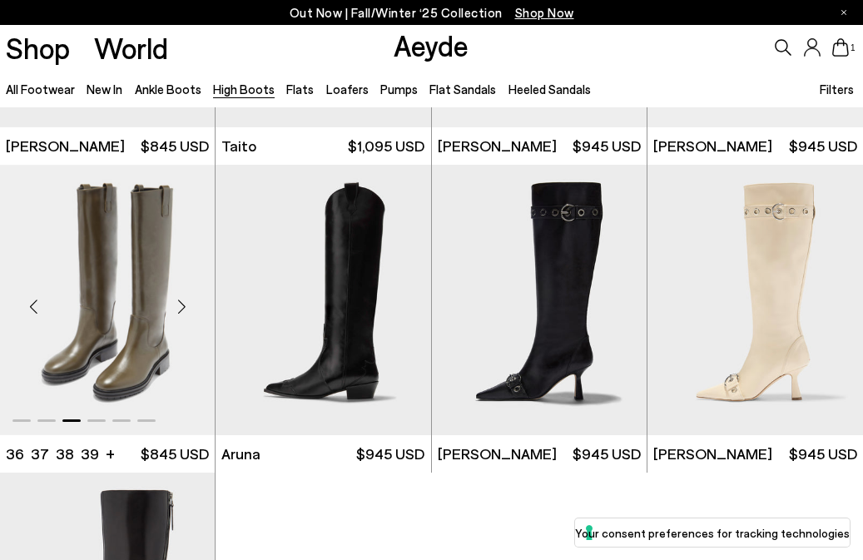
click at [183, 296] on div "Next slide" at bounding box center [181, 306] width 50 height 50
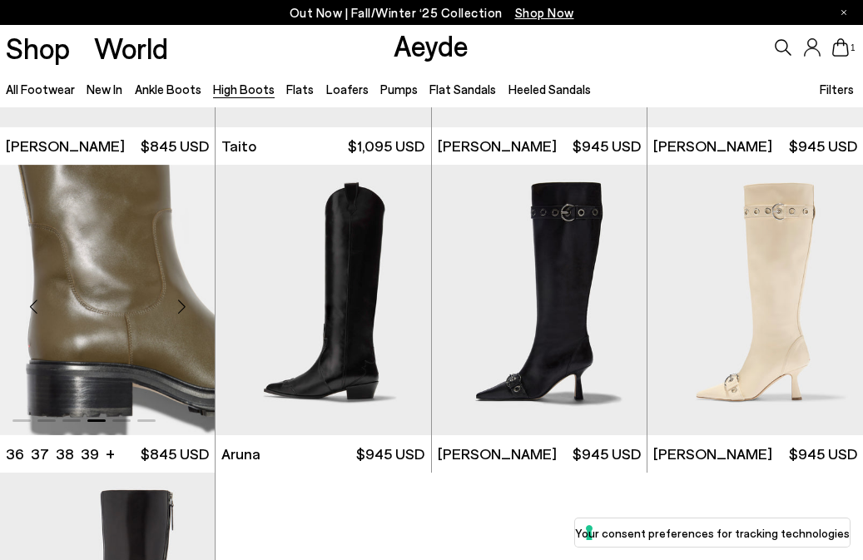
click at [183, 296] on div "Next slide" at bounding box center [181, 306] width 50 height 50
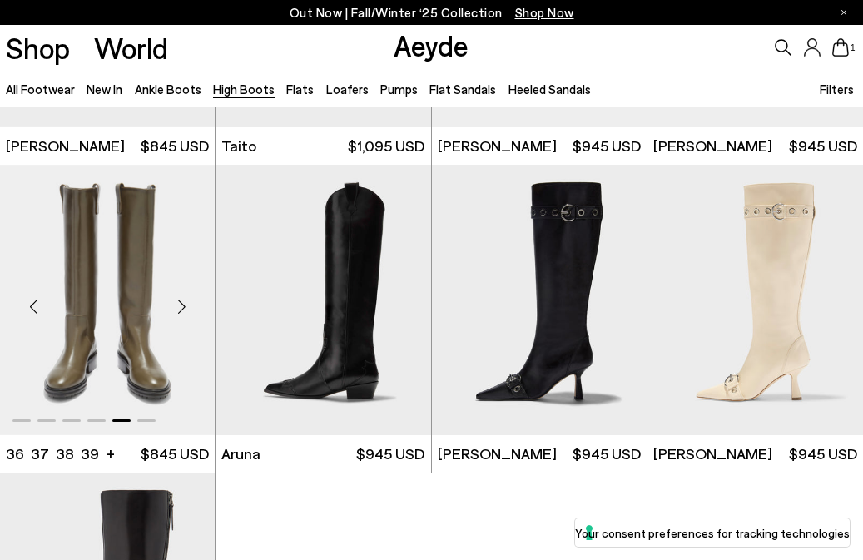
click at [183, 296] on div "Next slide" at bounding box center [181, 306] width 50 height 50
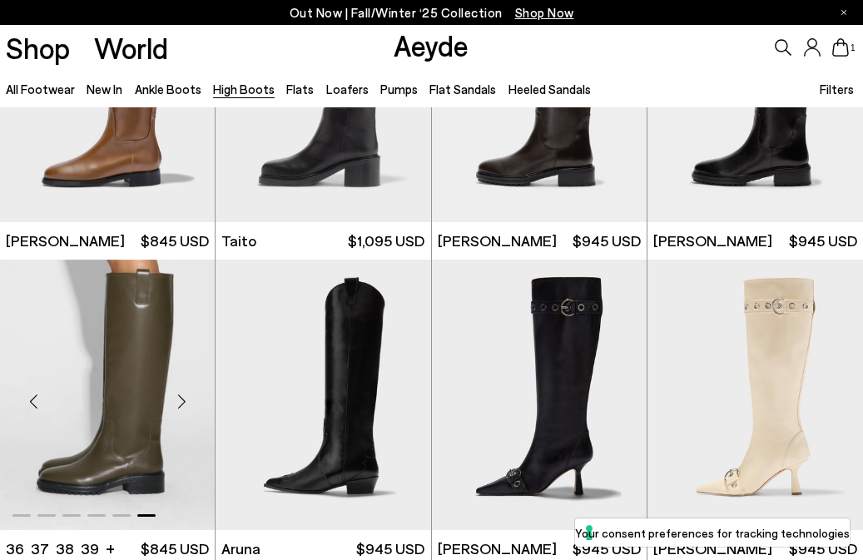
scroll to position [2613, 0]
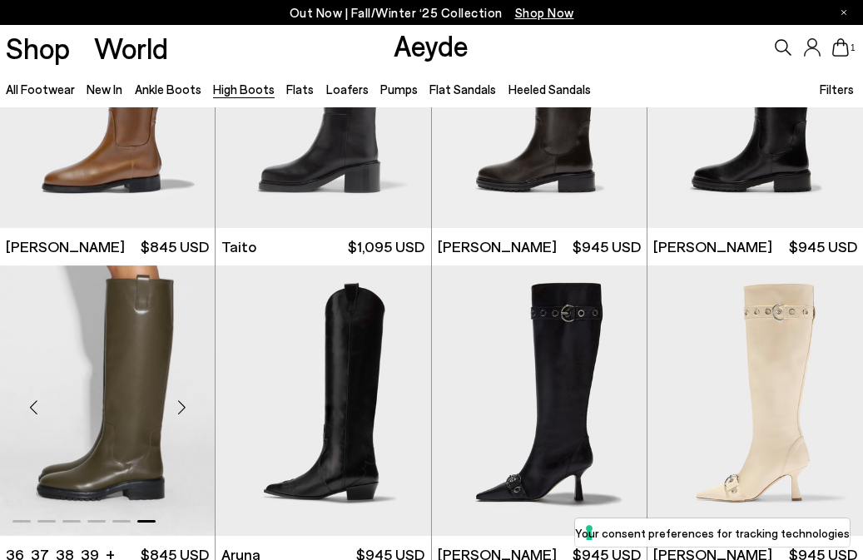
click at [183, 296] on img "6 / 6" at bounding box center [107, 400] width 215 height 270
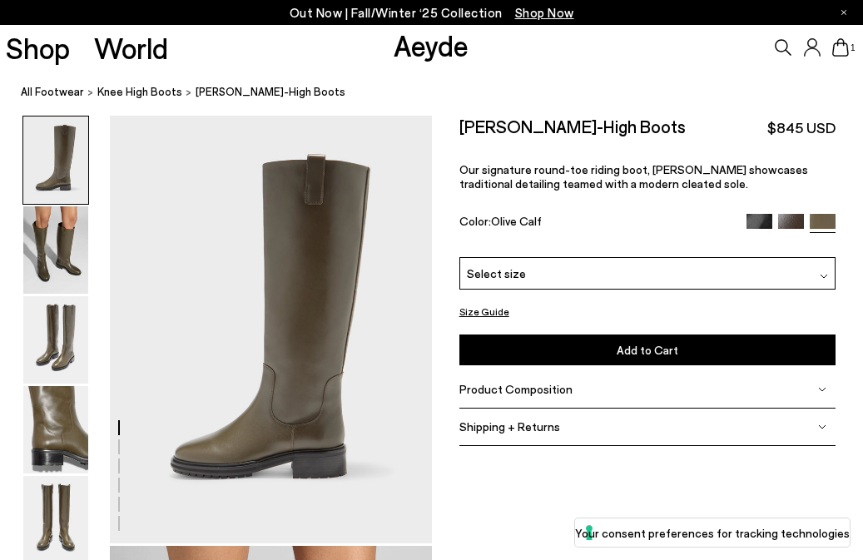
scroll to position [13, 0]
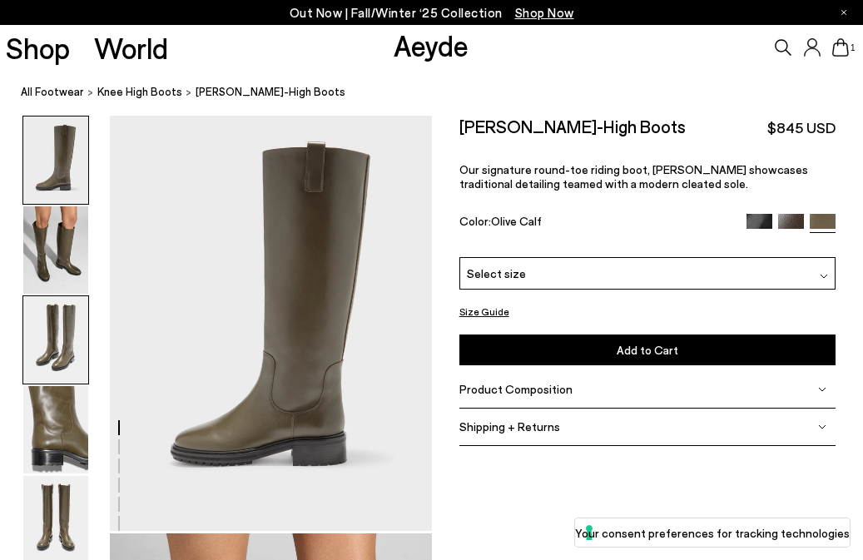
click at [63, 323] on img at bounding box center [55, 339] width 65 height 87
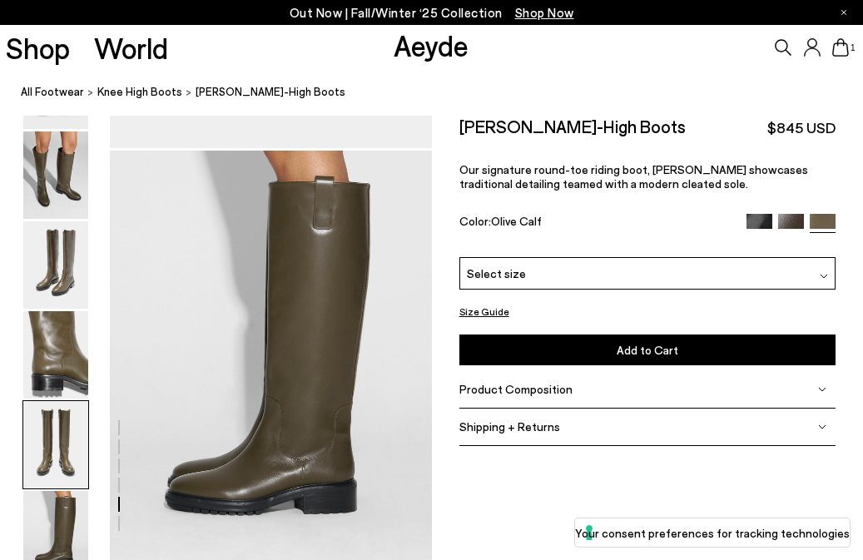
scroll to position [2137, 0]
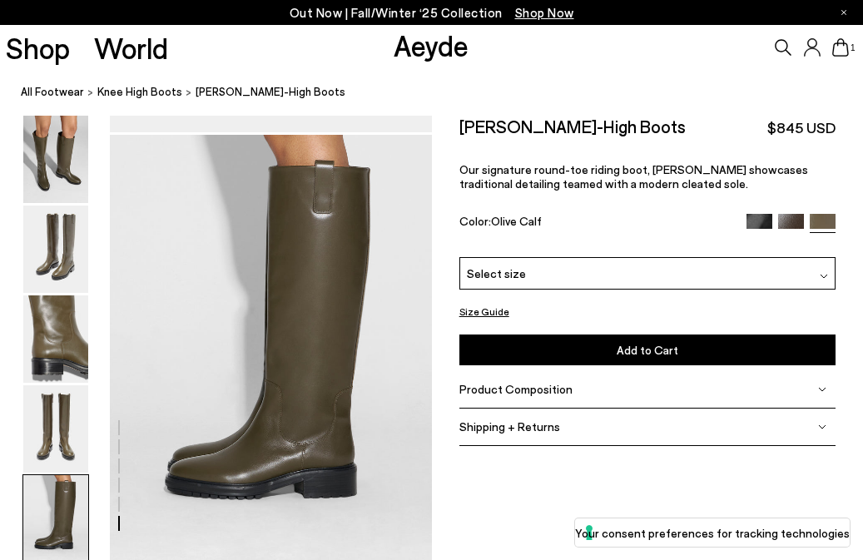
click at [568, 271] on div "Select size" at bounding box center [647, 273] width 376 height 32
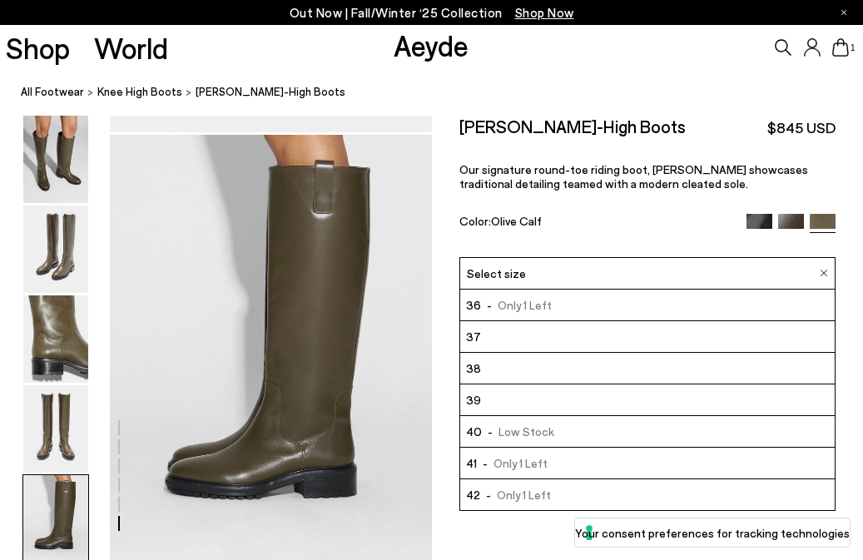
click at [547, 369] on li "38" at bounding box center [647, 369] width 374 height 32
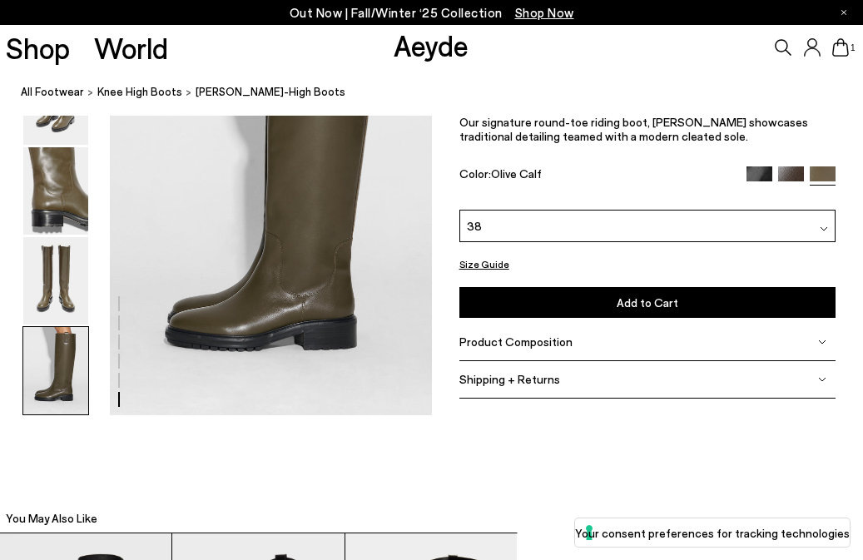
scroll to position [2112, 0]
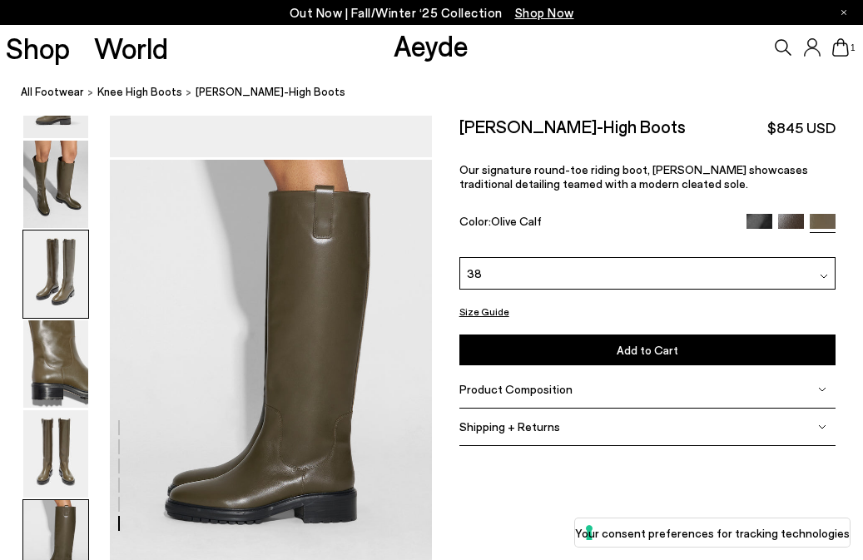
click at [82, 299] on img at bounding box center [55, 273] width 65 height 87
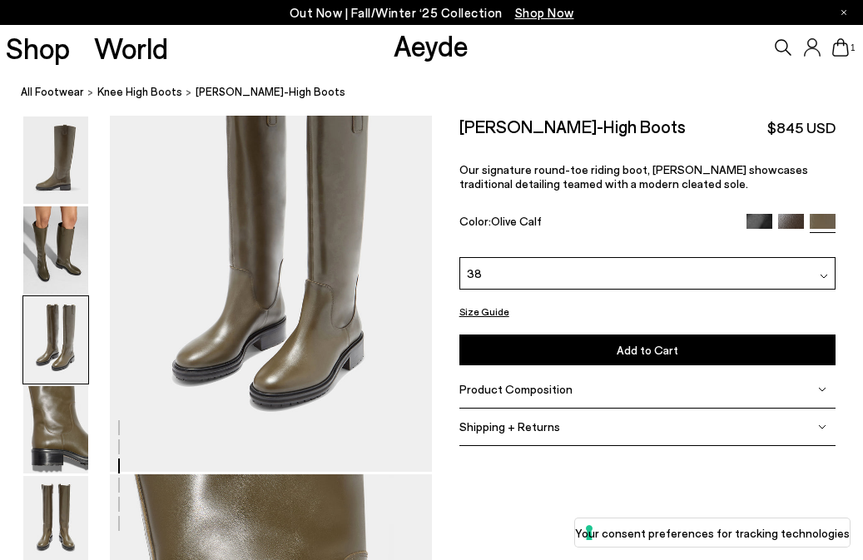
scroll to position [864, 0]
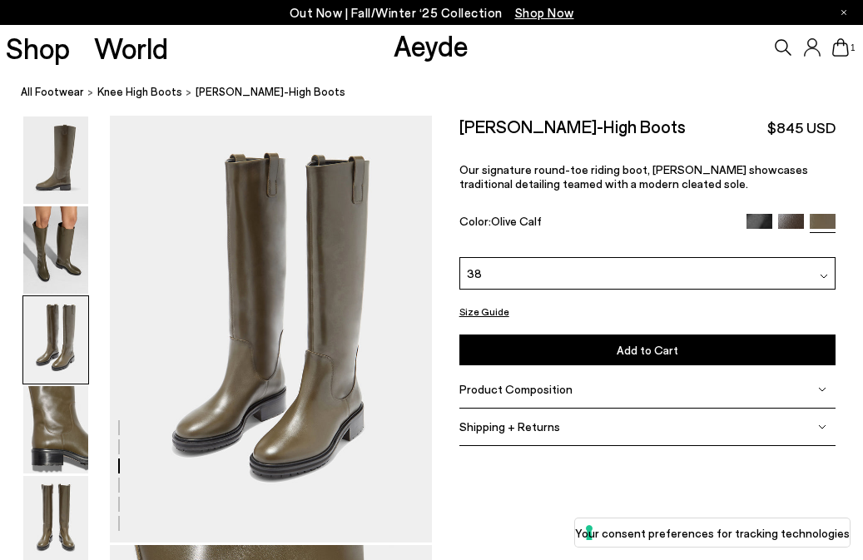
click at [788, 220] on img at bounding box center [791, 227] width 26 height 26
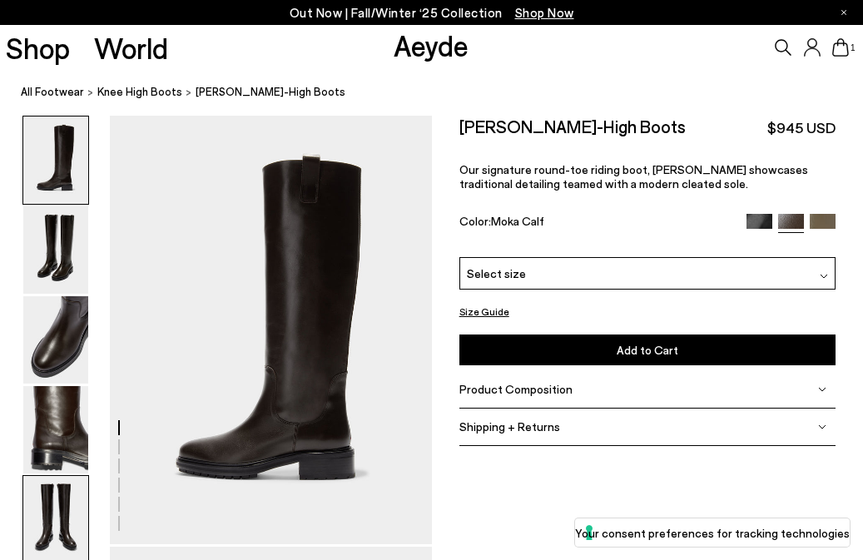
click at [53, 507] on img at bounding box center [55, 519] width 65 height 87
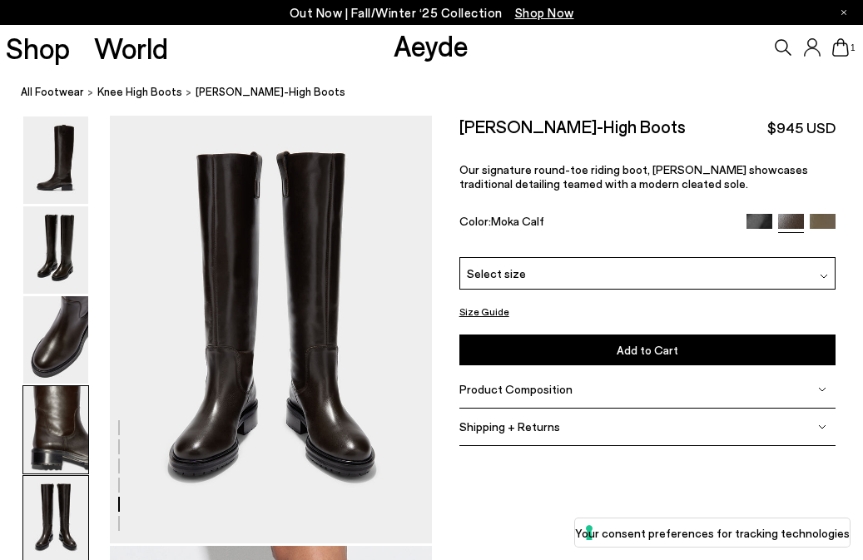
click at [49, 428] on img at bounding box center [55, 429] width 65 height 87
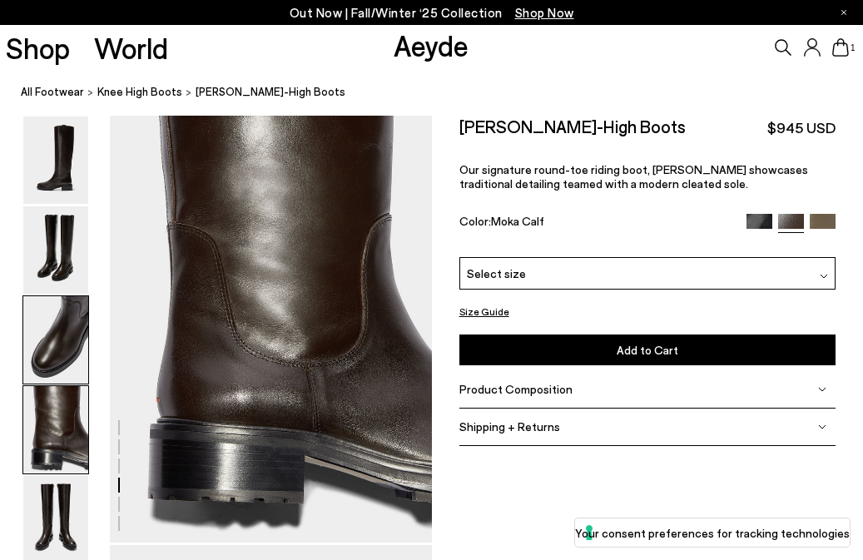
click at [45, 382] on img at bounding box center [55, 339] width 65 height 87
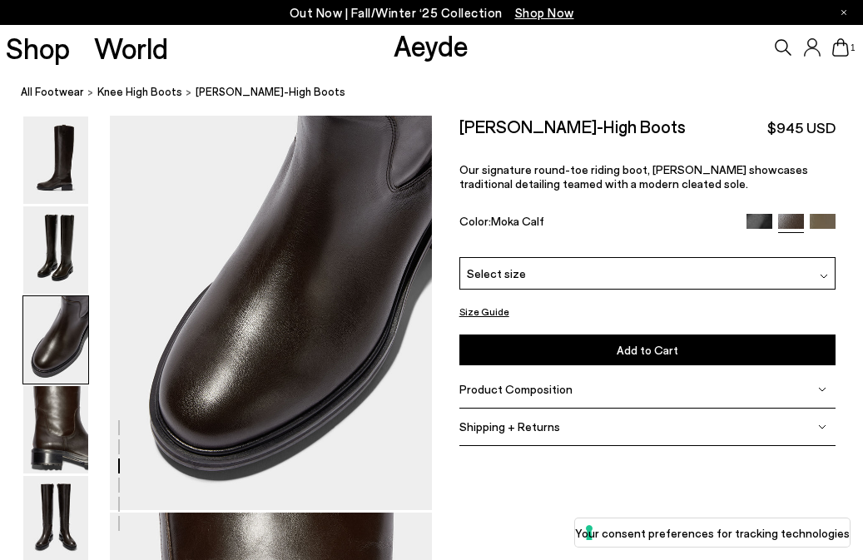
scroll to position [864, 0]
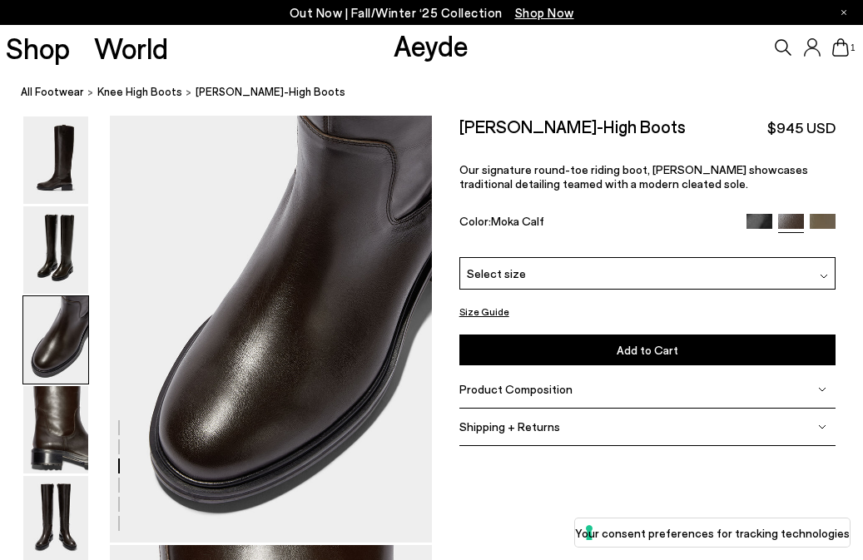
click at [43, 304] on img at bounding box center [55, 339] width 65 height 87
click at [46, 254] on img at bounding box center [55, 249] width 65 height 87
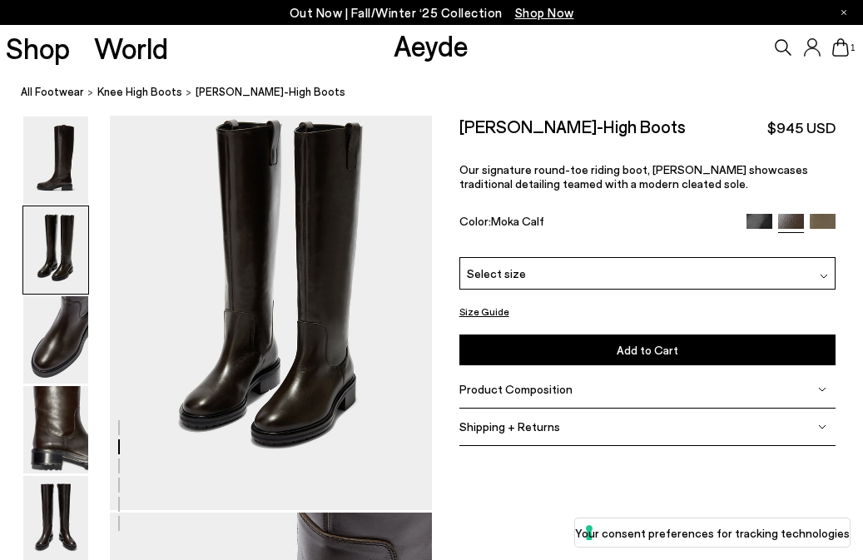
scroll to position [433, 0]
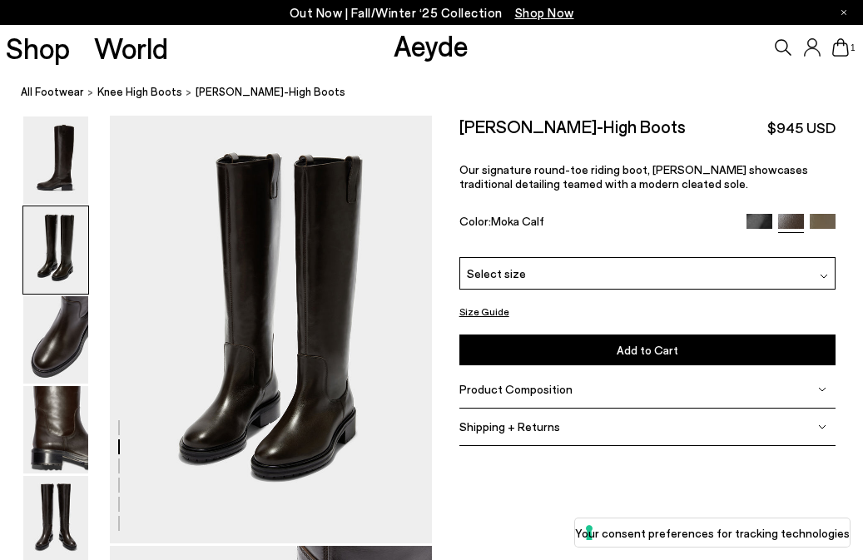
click at [551, 258] on div "Select size" at bounding box center [647, 273] width 376 height 32
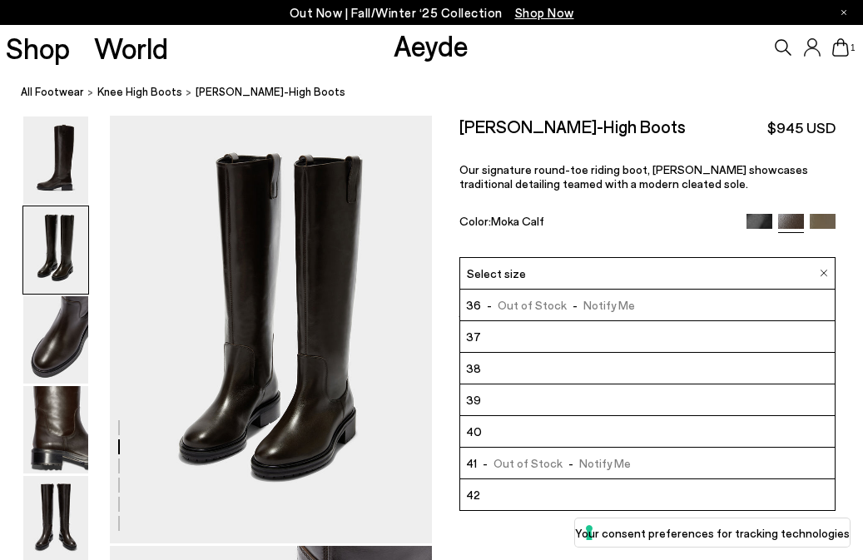
click at [527, 367] on li "38" at bounding box center [647, 369] width 374 height 32
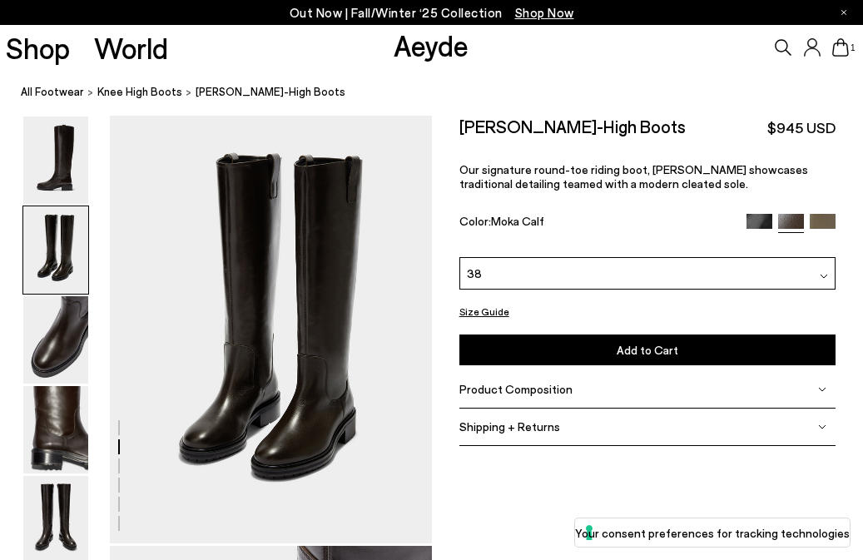
click at [537, 348] on button "Add to Cart Select a Size First" at bounding box center [647, 349] width 376 height 31
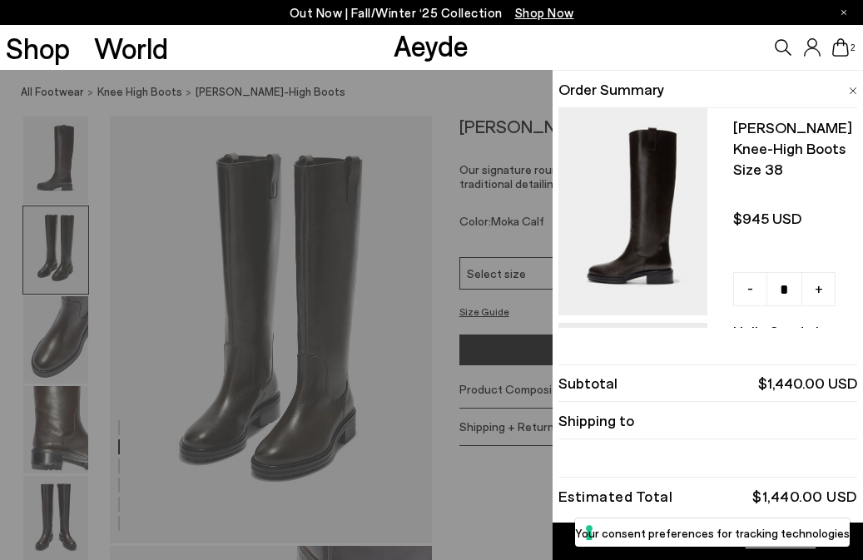
click at [472, 484] on div "Quick Add Color Size View Details Order Summary Henry knee-high boots Size 38 -…" at bounding box center [431, 315] width 863 height 490
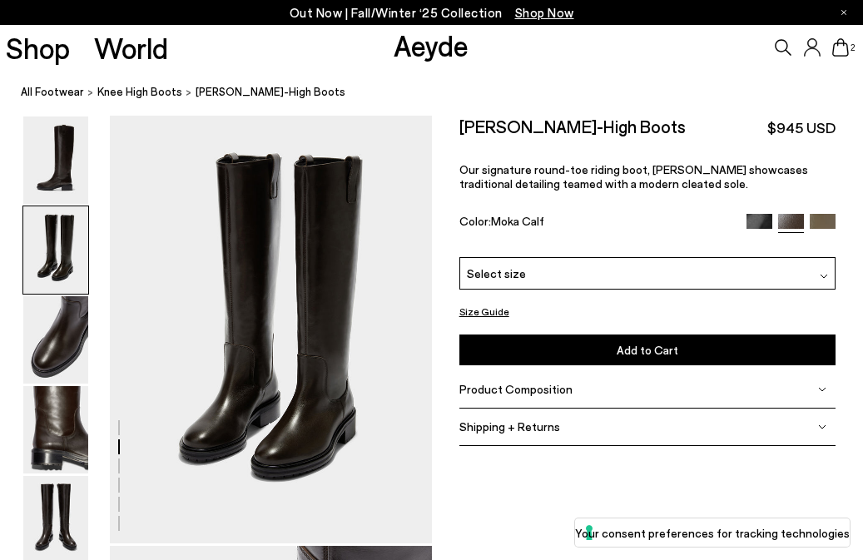
click at [518, 381] on div "Product Composition" at bounding box center [647, 389] width 376 height 37
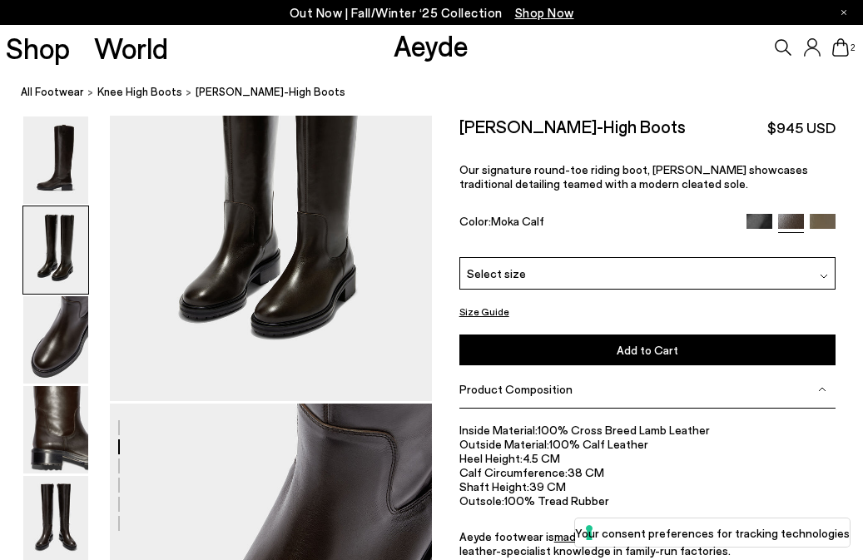
scroll to position [582, 0]
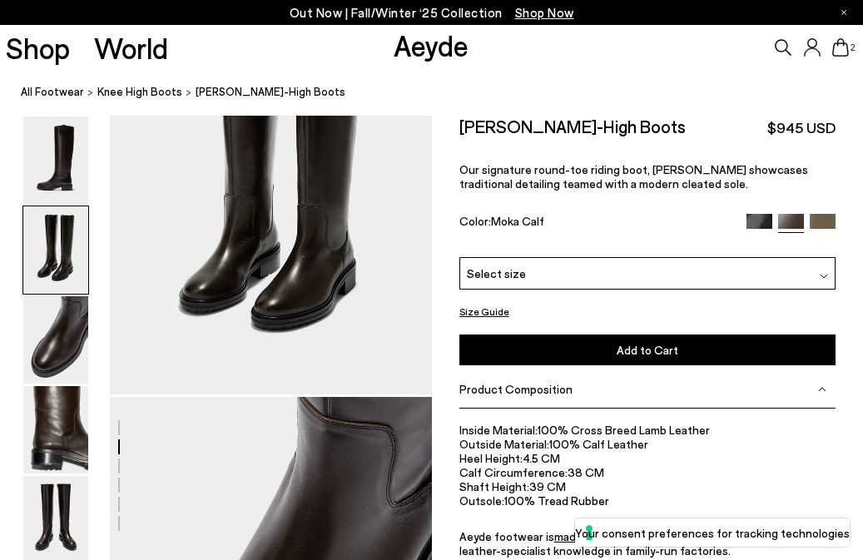
click at [573, 398] on div "Product Composition" at bounding box center [647, 389] width 376 height 37
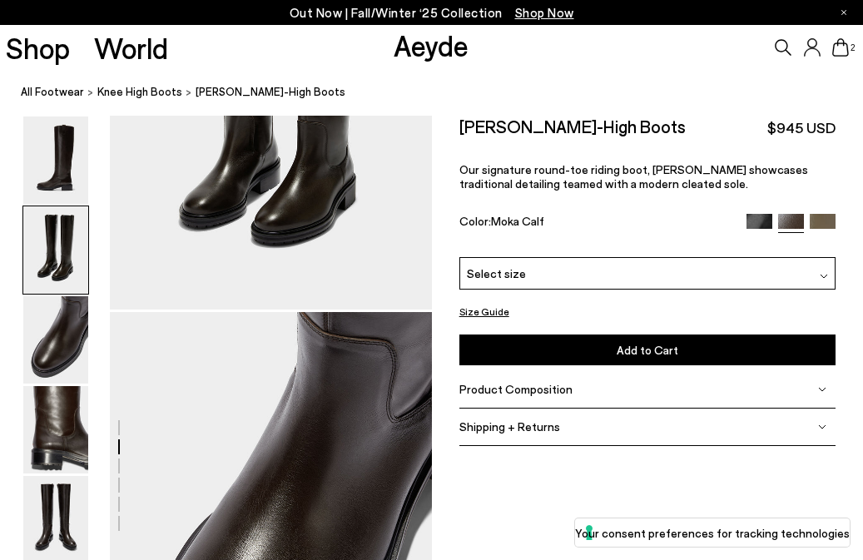
click at [572, 398] on div "Product Composition" at bounding box center [647, 389] width 376 height 37
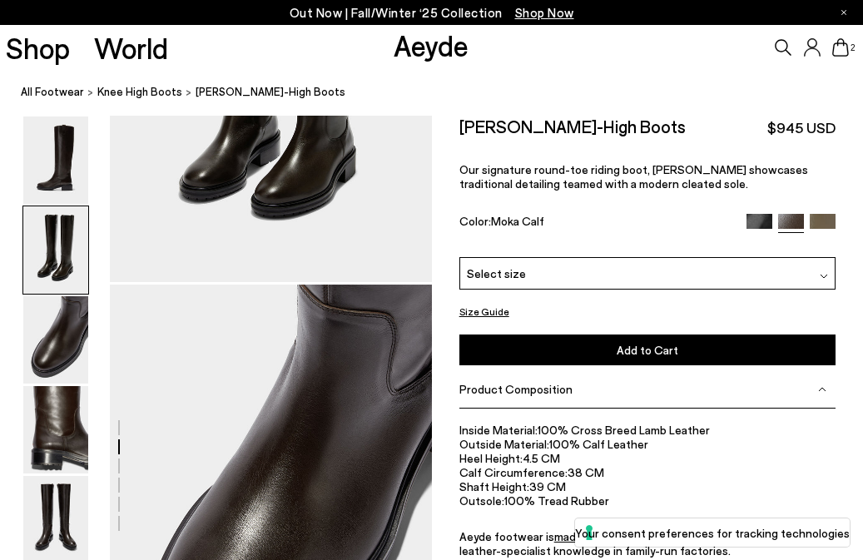
scroll to position [695, 0]
click at [483, 308] on button "Size Guide" at bounding box center [484, 311] width 50 height 21
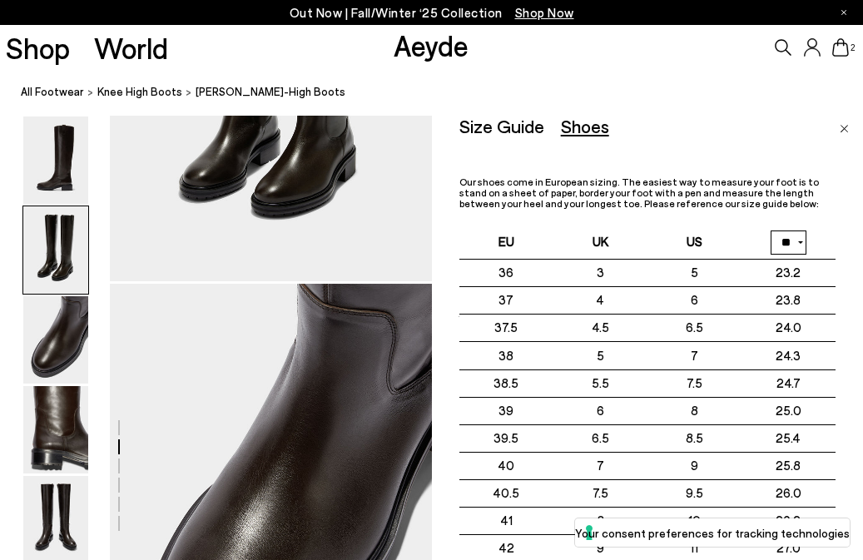
click at [843, 125] on img "Close" at bounding box center [843, 129] width 9 height 8
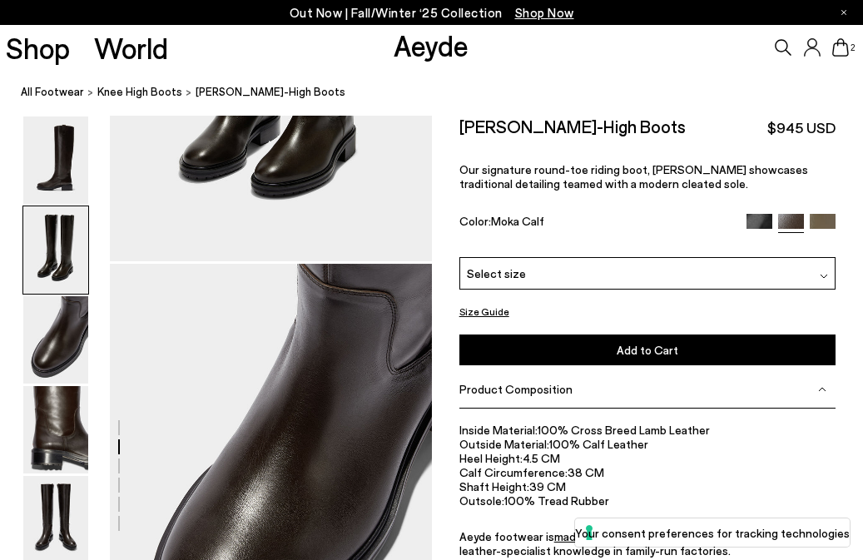
scroll to position [716, 0]
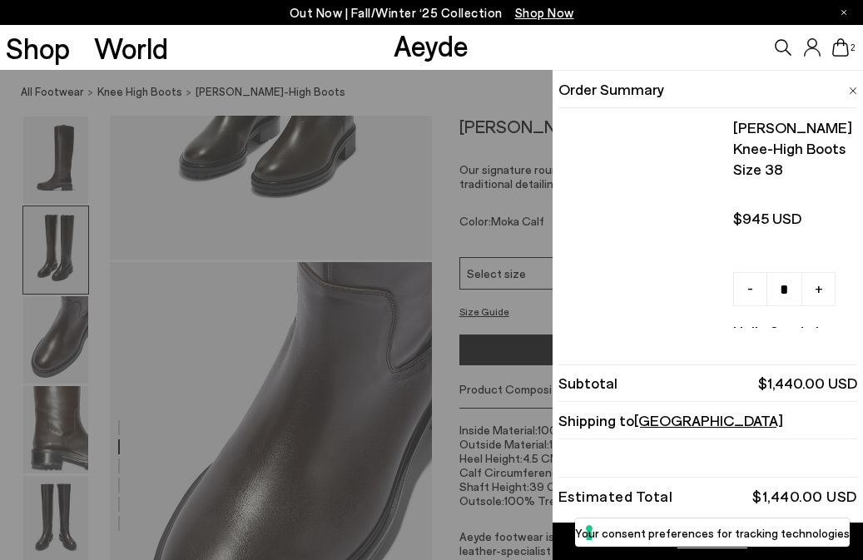
click at [842, 47] on icon at bounding box center [840, 47] width 17 height 18
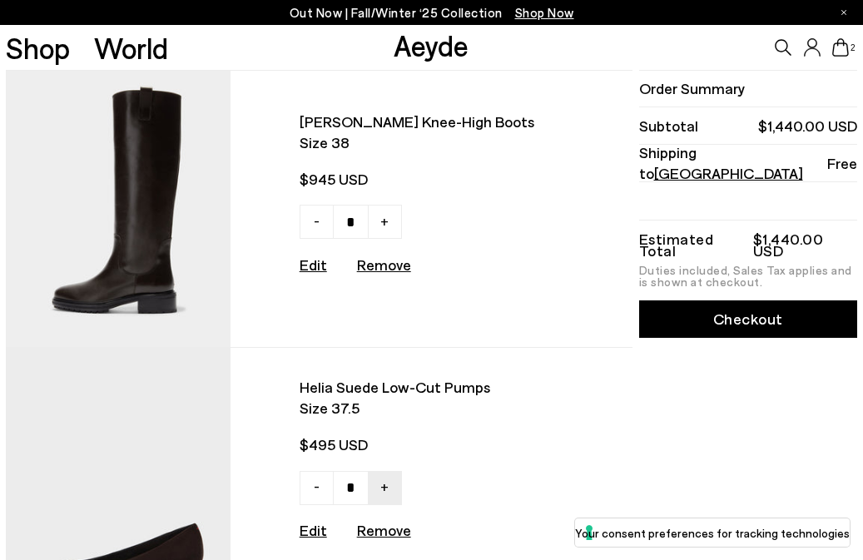
scroll to position [152, 0]
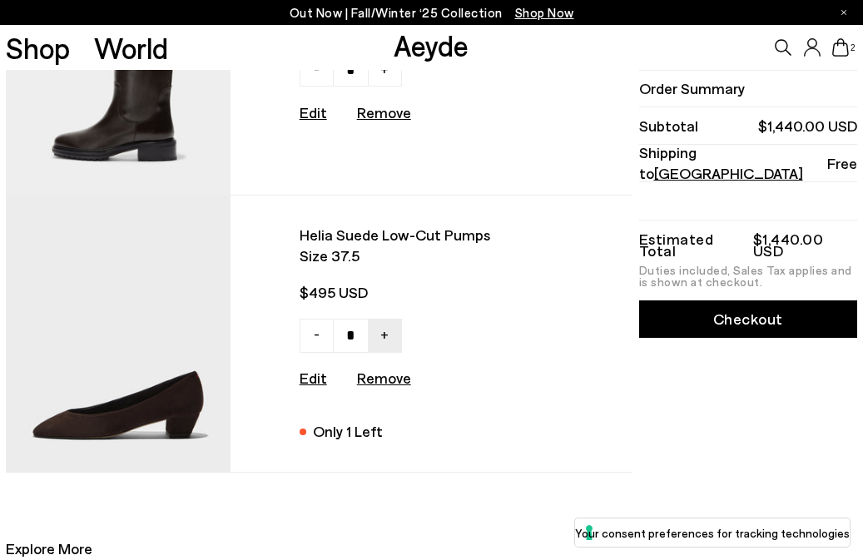
click at [173, 344] on img at bounding box center [118, 334] width 225 height 276
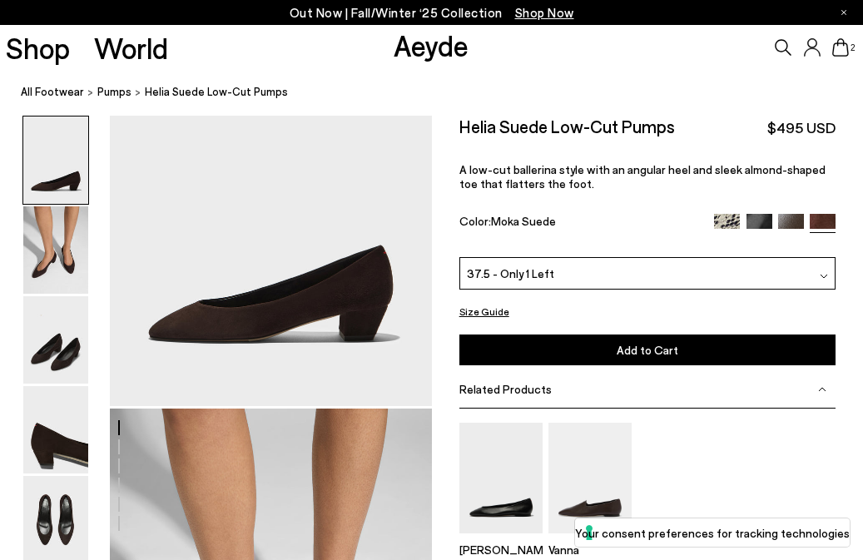
scroll to position [529, 0]
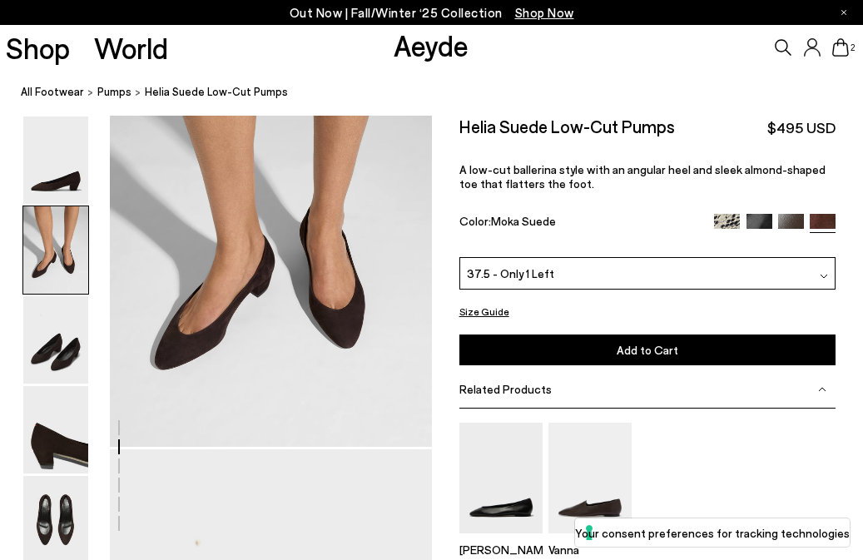
click at [732, 224] on img at bounding box center [727, 227] width 26 height 26
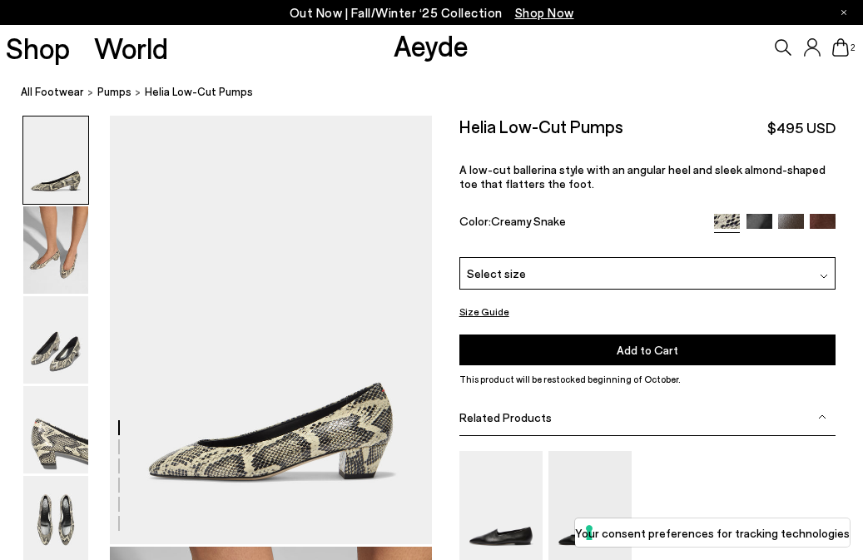
click at [80, 248] on img at bounding box center [55, 249] width 65 height 87
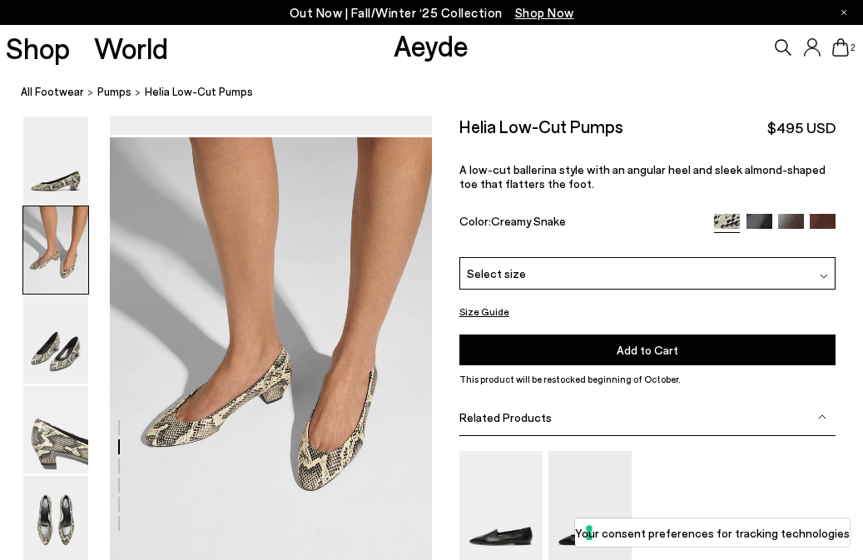
scroll to position [433, 0]
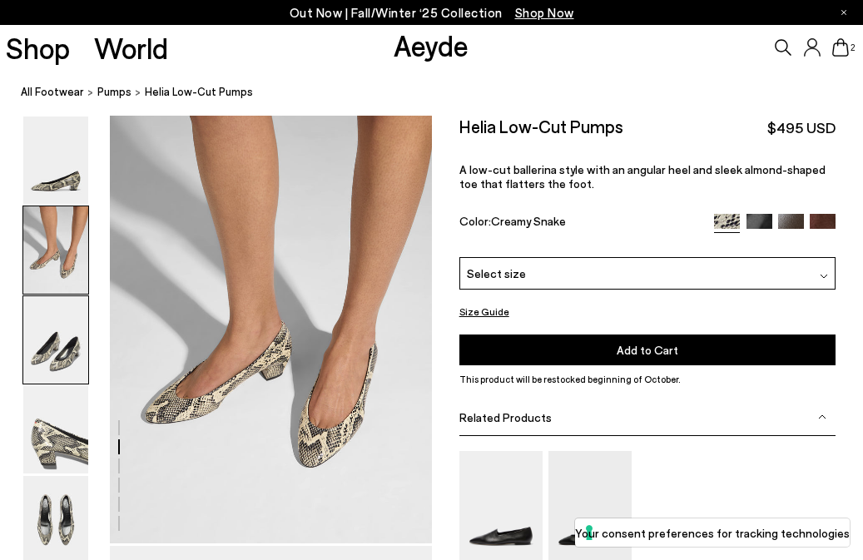
click at [72, 355] on img at bounding box center [55, 339] width 65 height 87
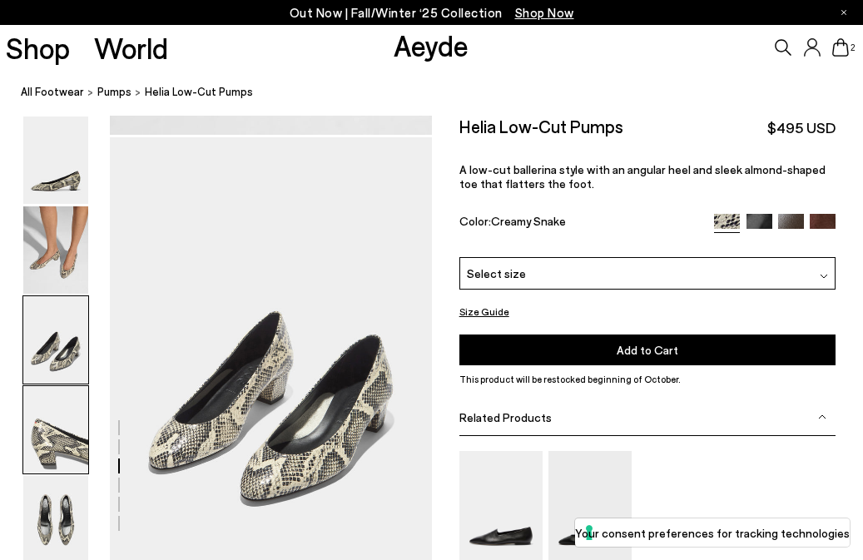
scroll to position [864, 0]
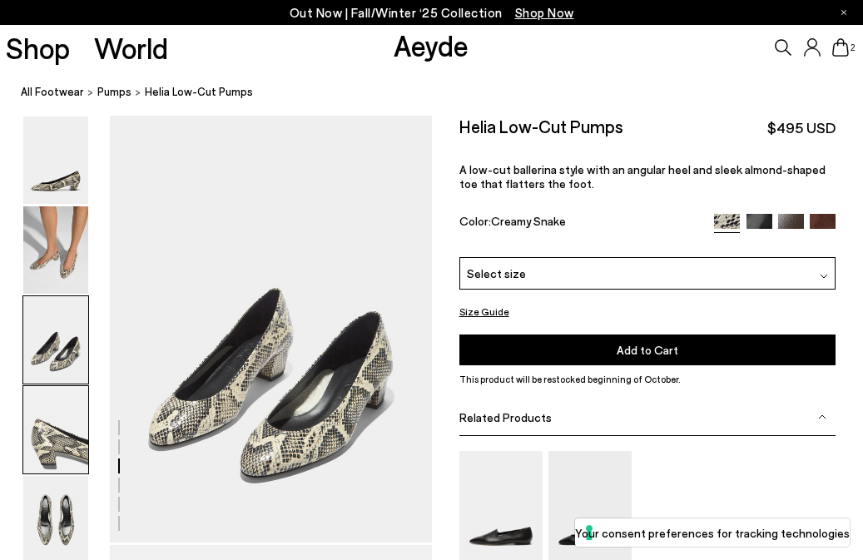
click at [42, 420] on img at bounding box center [55, 429] width 65 height 87
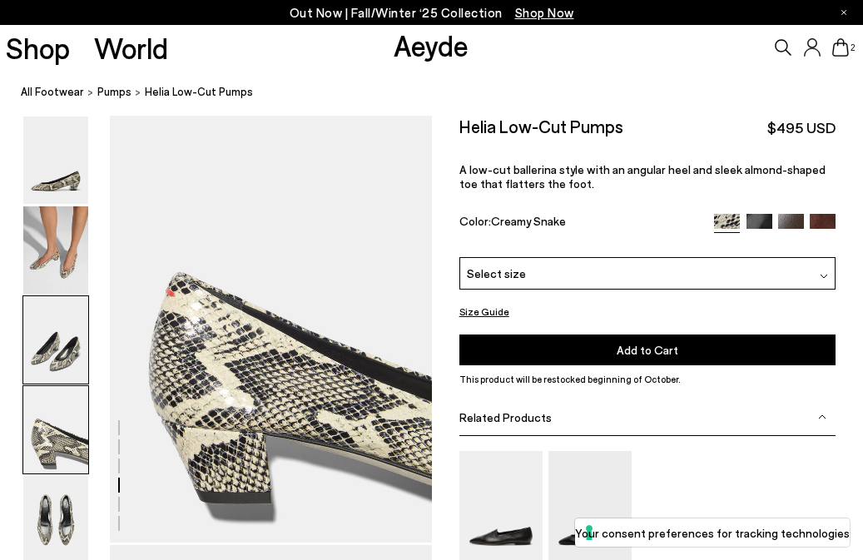
click at [42, 379] on img at bounding box center [55, 339] width 65 height 87
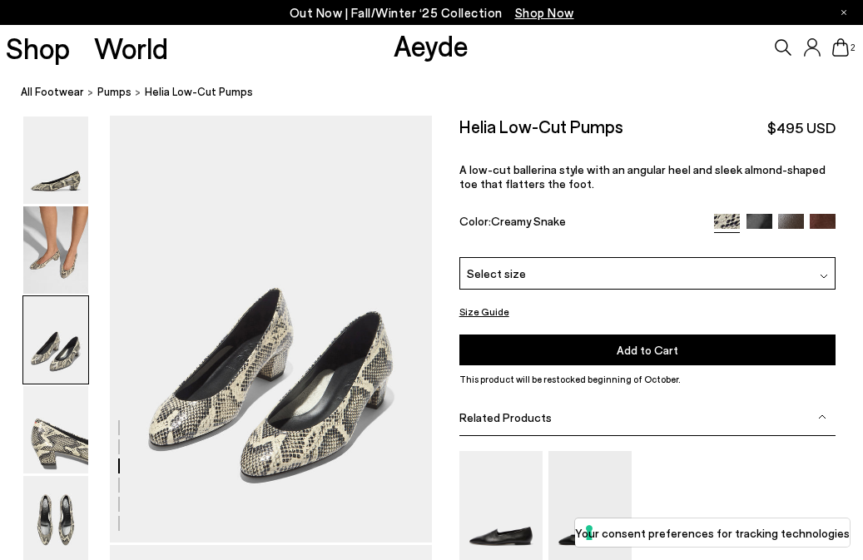
click at [47, 356] on img at bounding box center [55, 339] width 65 height 87
click at [47, 517] on img at bounding box center [55, 519] width 65 height 87
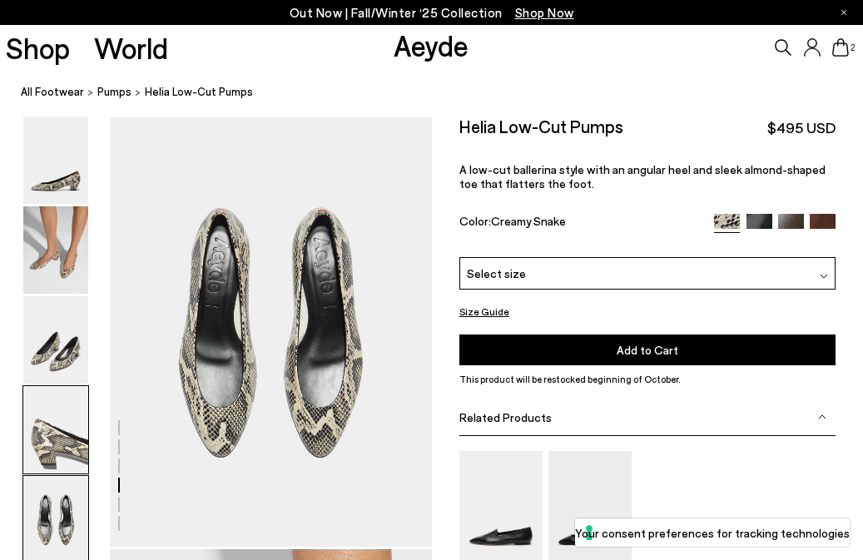
scroll to position [1726, 0]
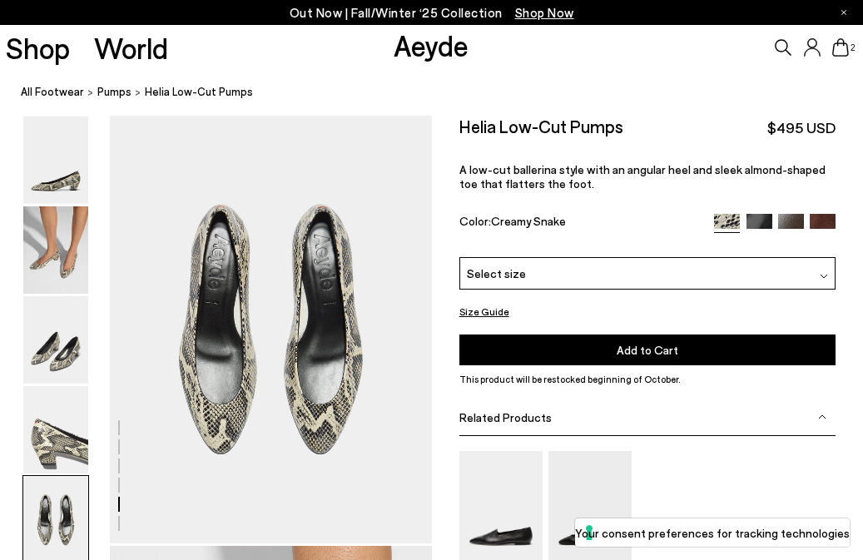
click at [824, 215] on img at bounding box center [822, 227] width 26 height 26
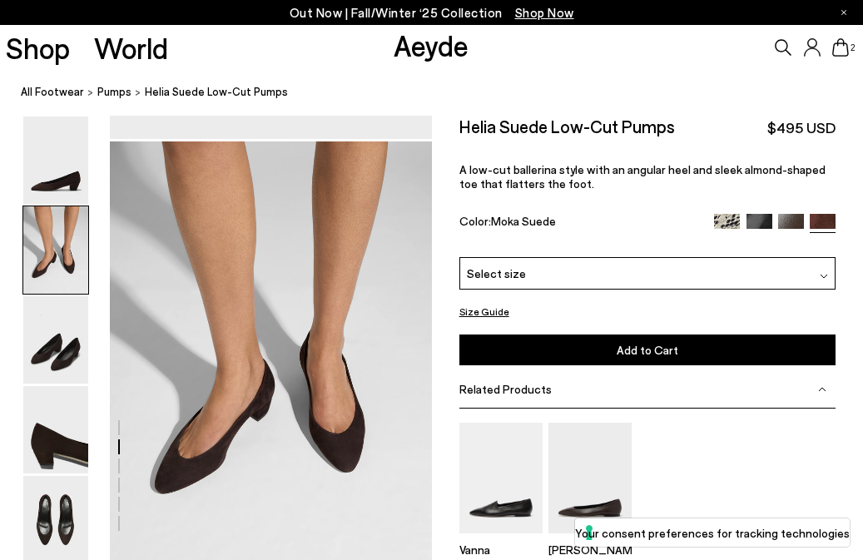
scroll to position [407, 0]
click at [732, 220] on img at bounding box center [727, 227] width 26 height 26
